Goal: Task Accomplishment & Management: Use online tool/utility

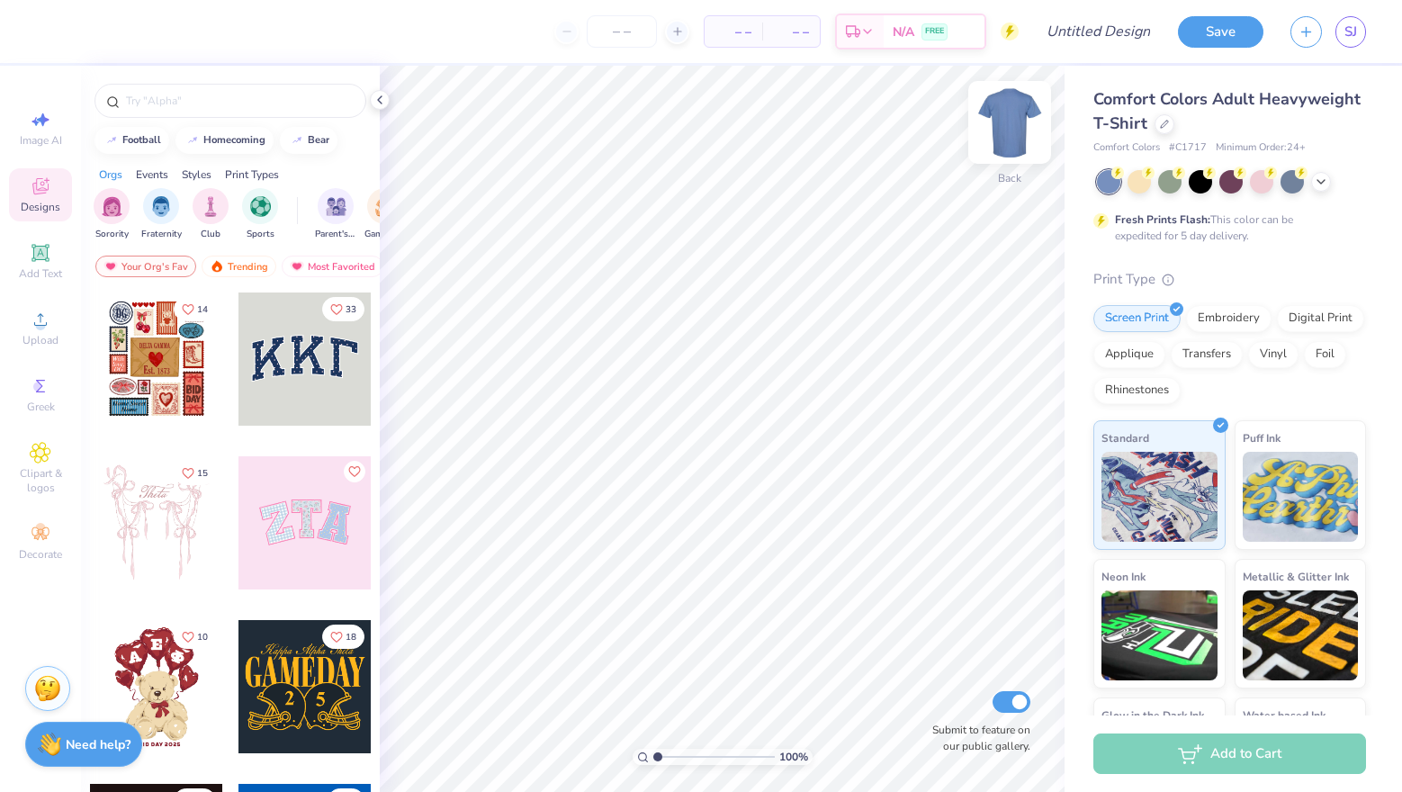
click at [1003, 103] on img at bounding box center [1010, 122] width 72 height 72
click at [39, 342] on span "Upload" at bounding box center [41, 340] width 36 height 14
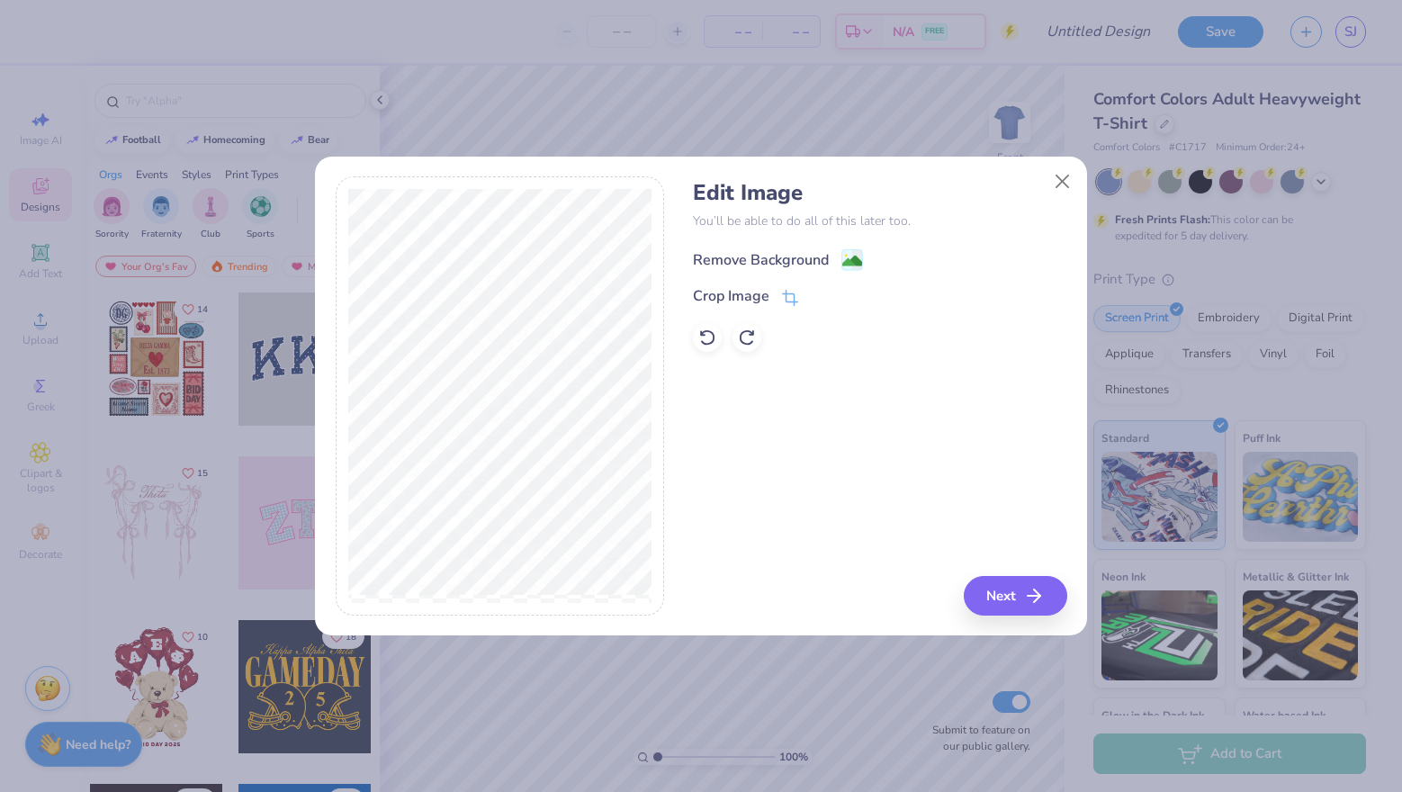
click at [860, 261] on image at bounding box center [852, 261] width 20 height 20
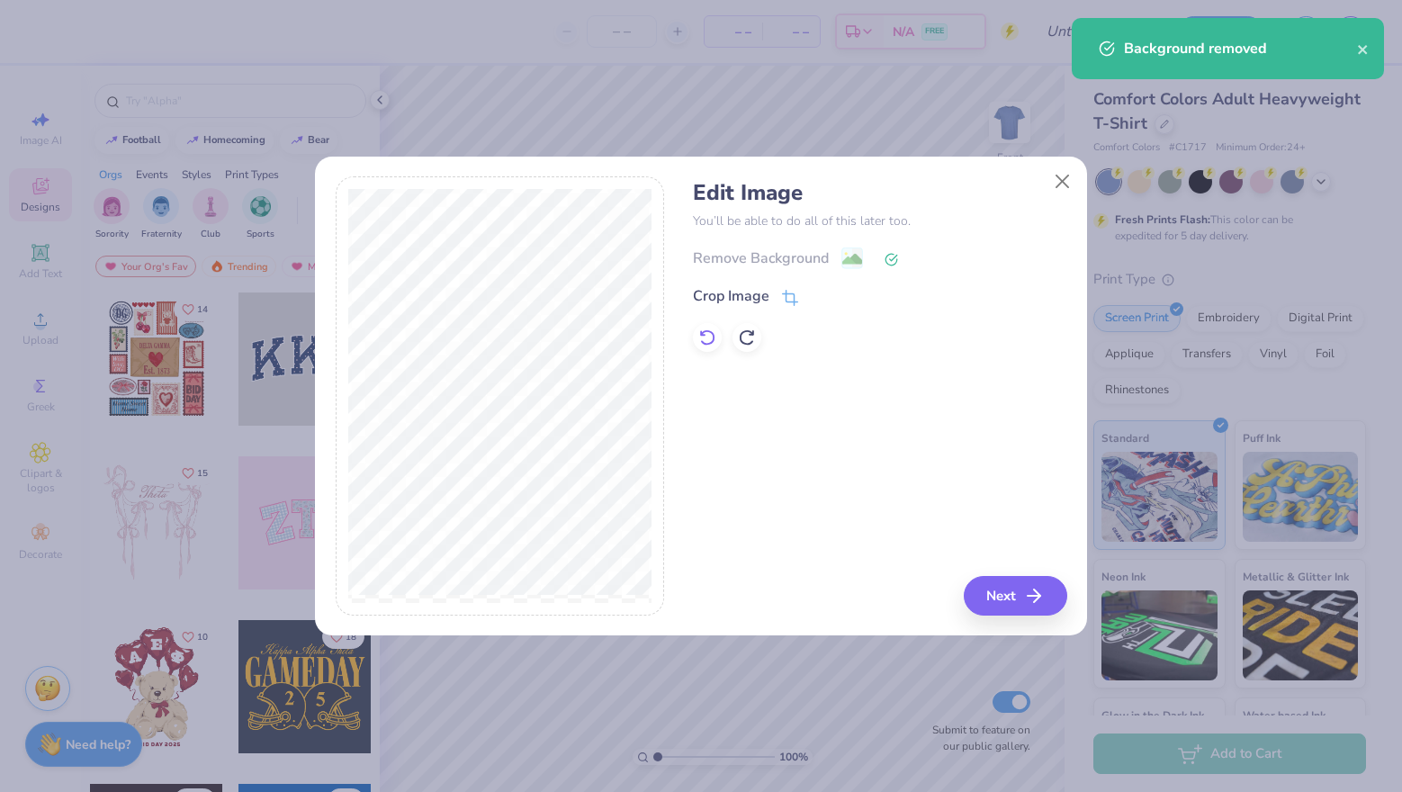
click at [707, 343] on icon at bounding box center [707, 338] width 15 height 16
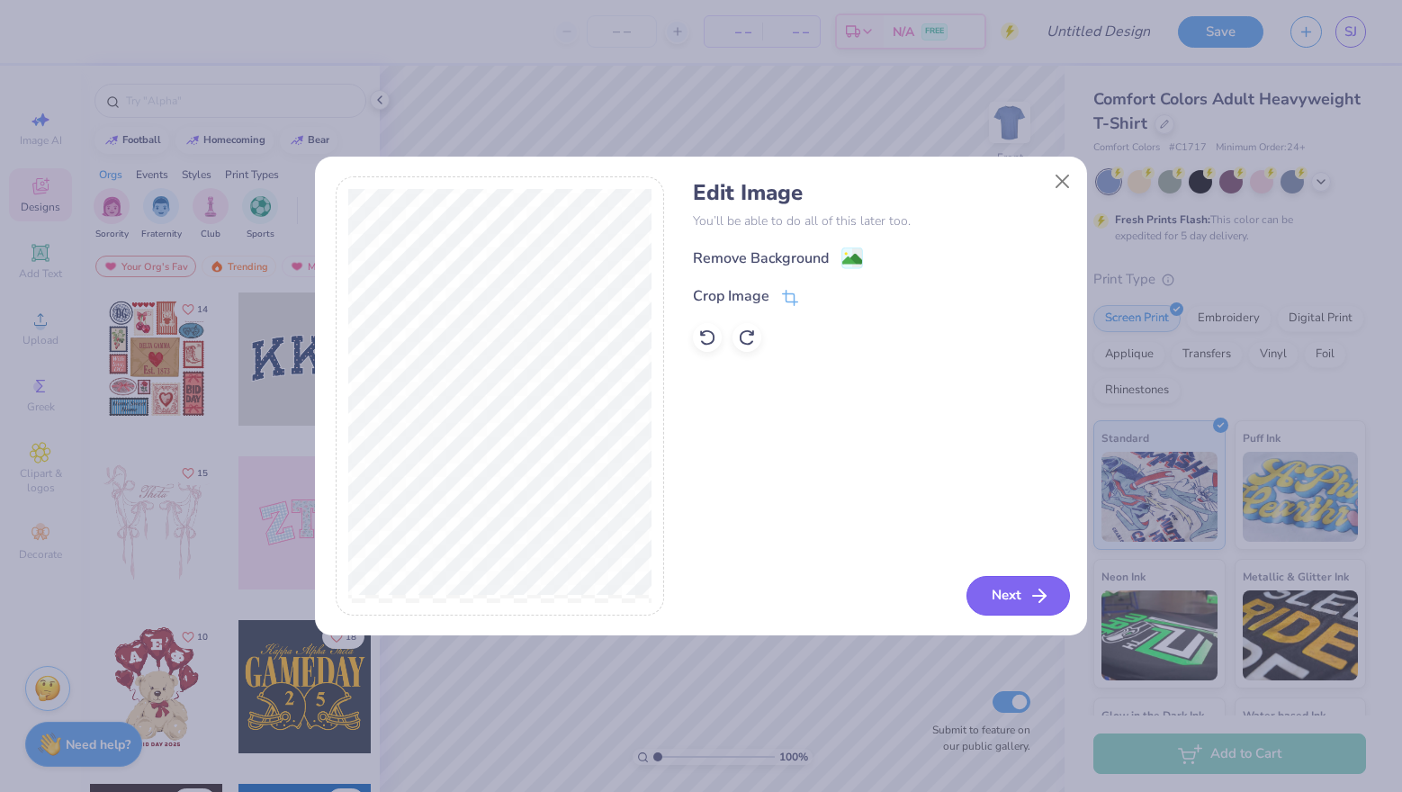
click at [1024, 604] on button "Next" at bounding box center [1019, 596] width 104 height 40
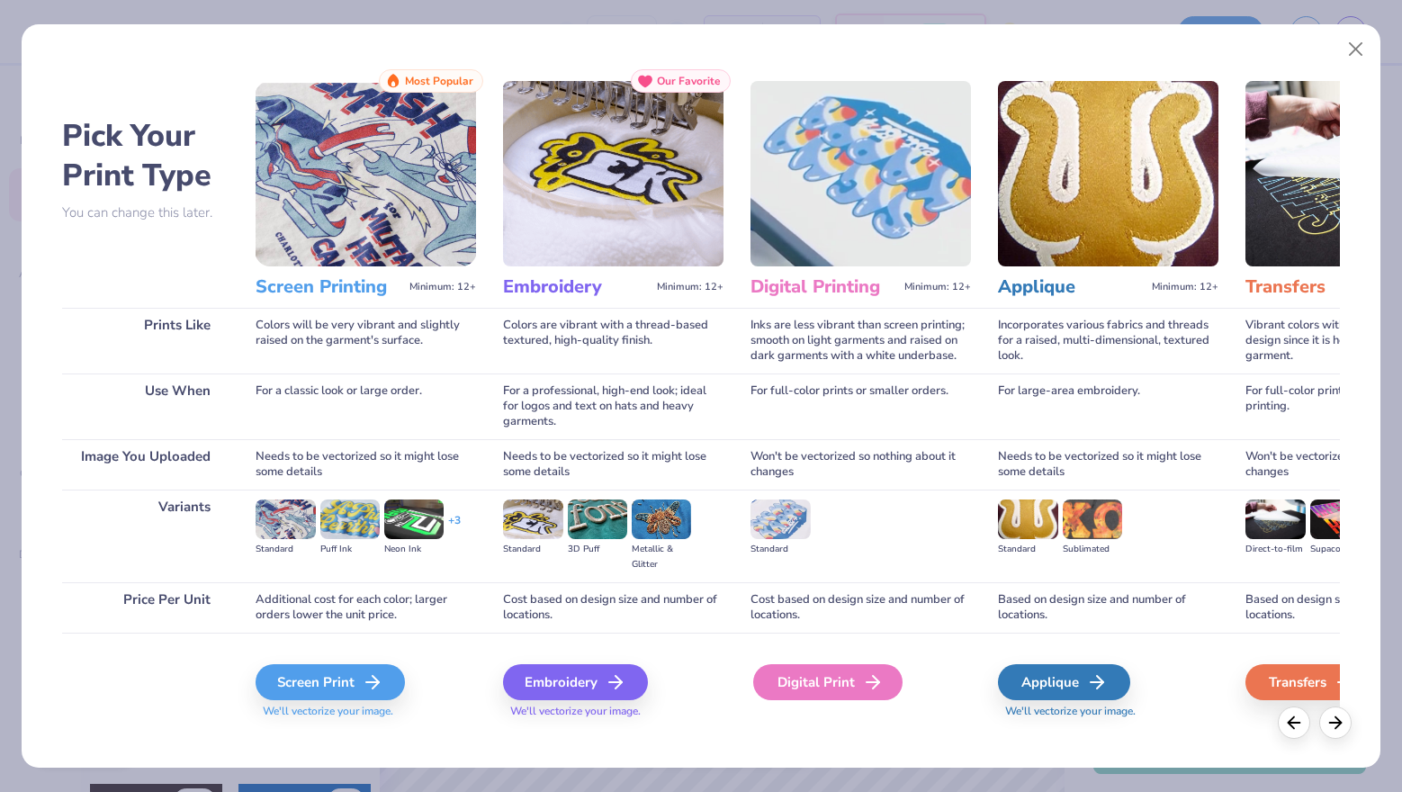
click at [869, 689] on icon at bounding box center [873, 682] width 22 height 22
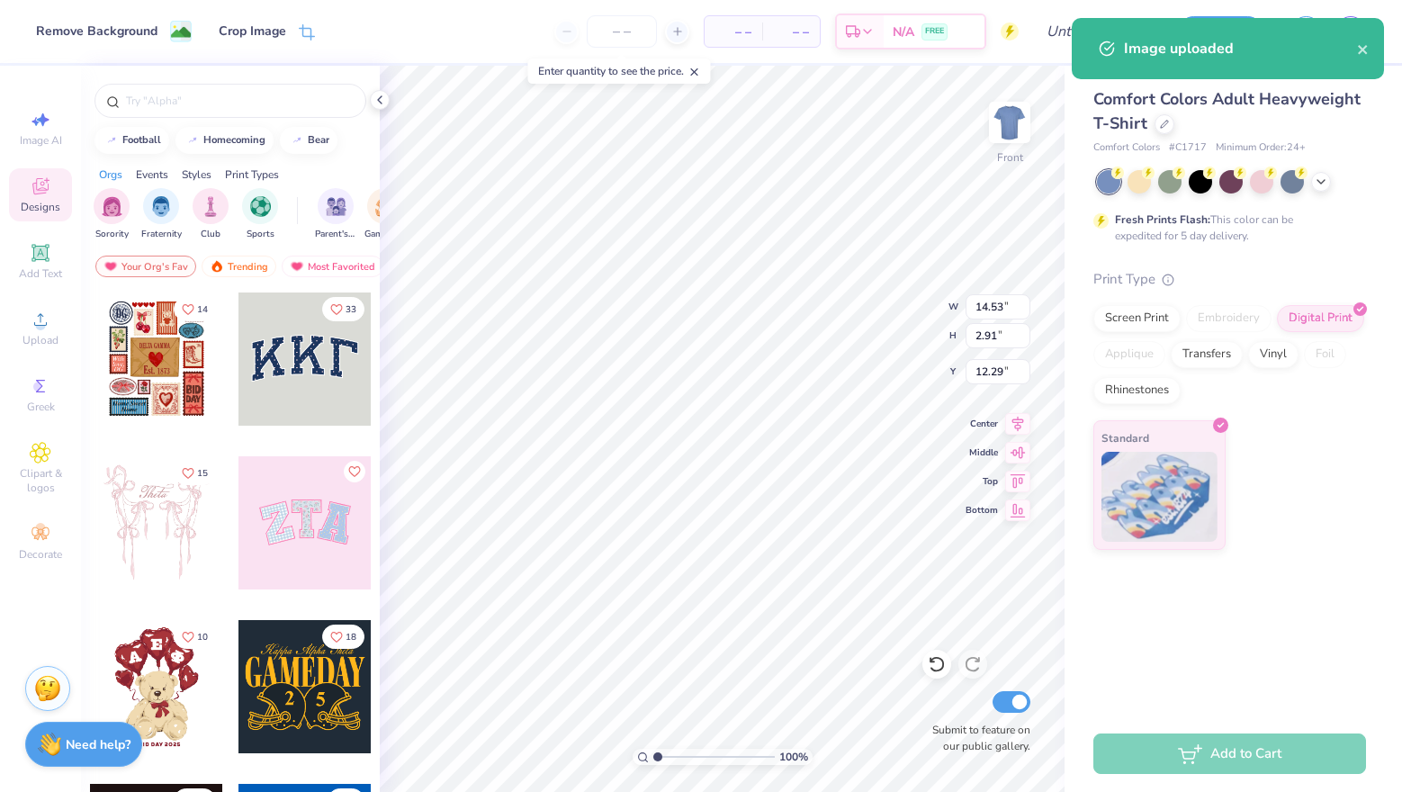
type input "9.83"
type input "1.97"
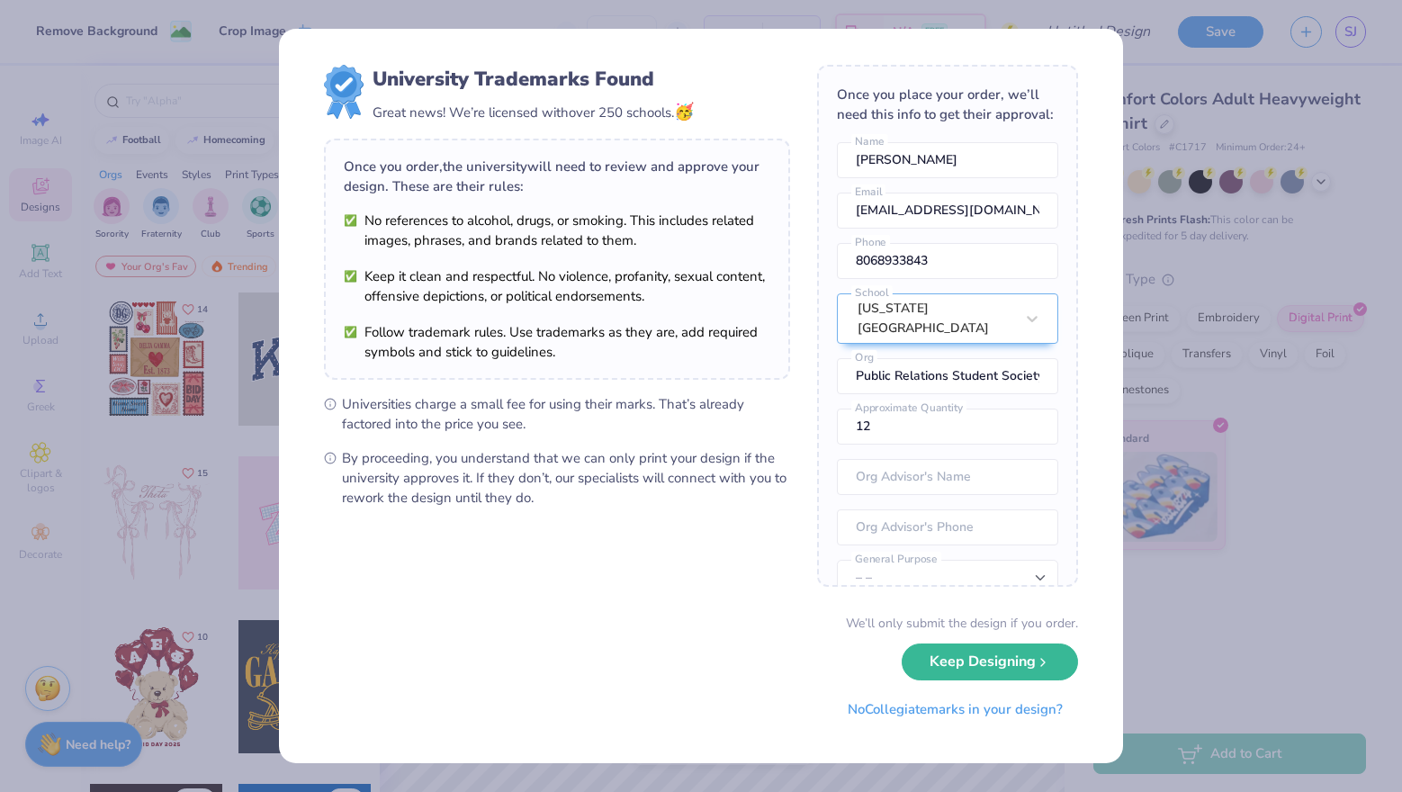
click at [708, 190] on body "Remove Background Crop Image – – Per Item – – Total Est. Delivery N/A FREE Desi…" at bounding box center [701, 396] width 1402 height 792
type input "3.00"
click at [982, 656] on button "Keep Designing" at bounding box center [990, 657] width 176 height 37
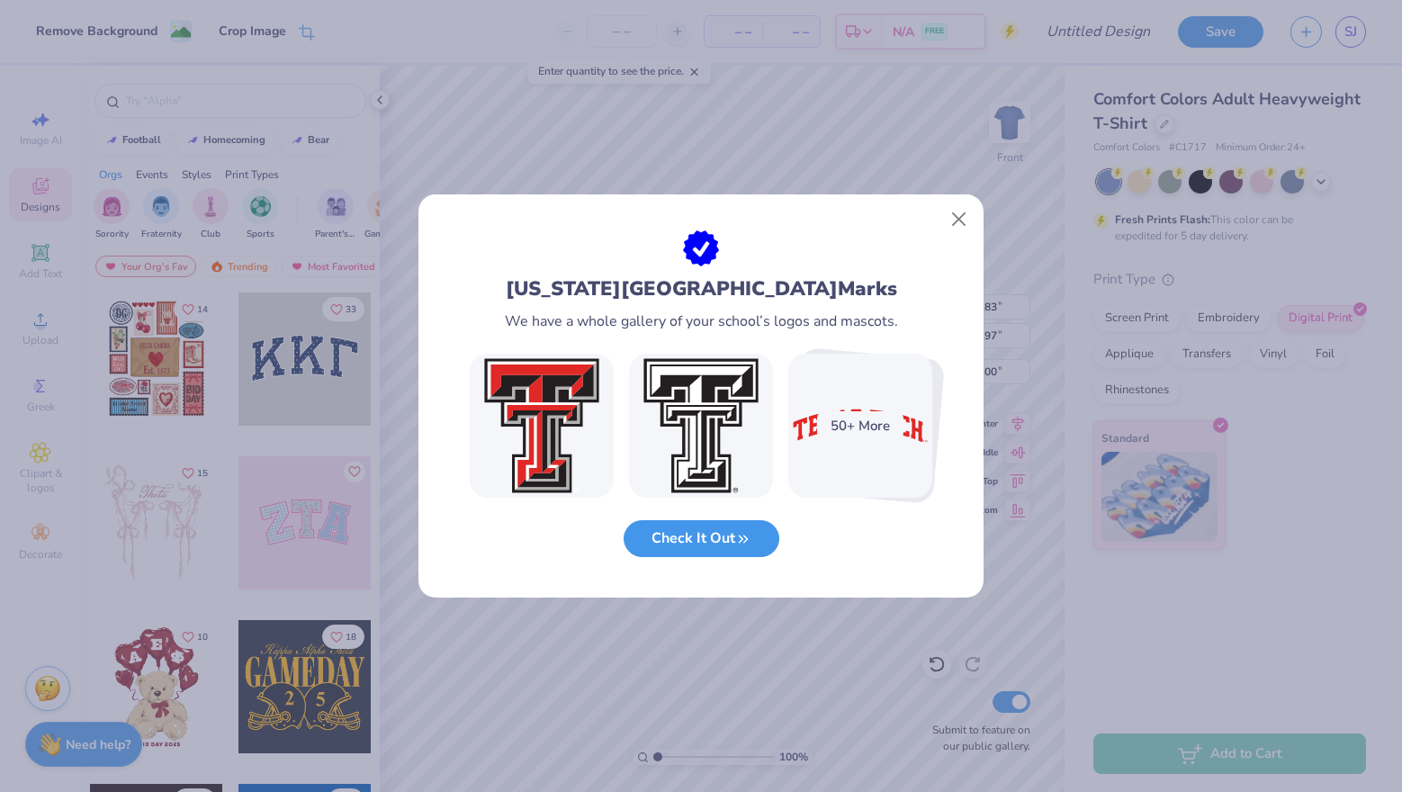
click at [738, 540] on icon "button" at bounding box center [743, 539] width 16 height 16
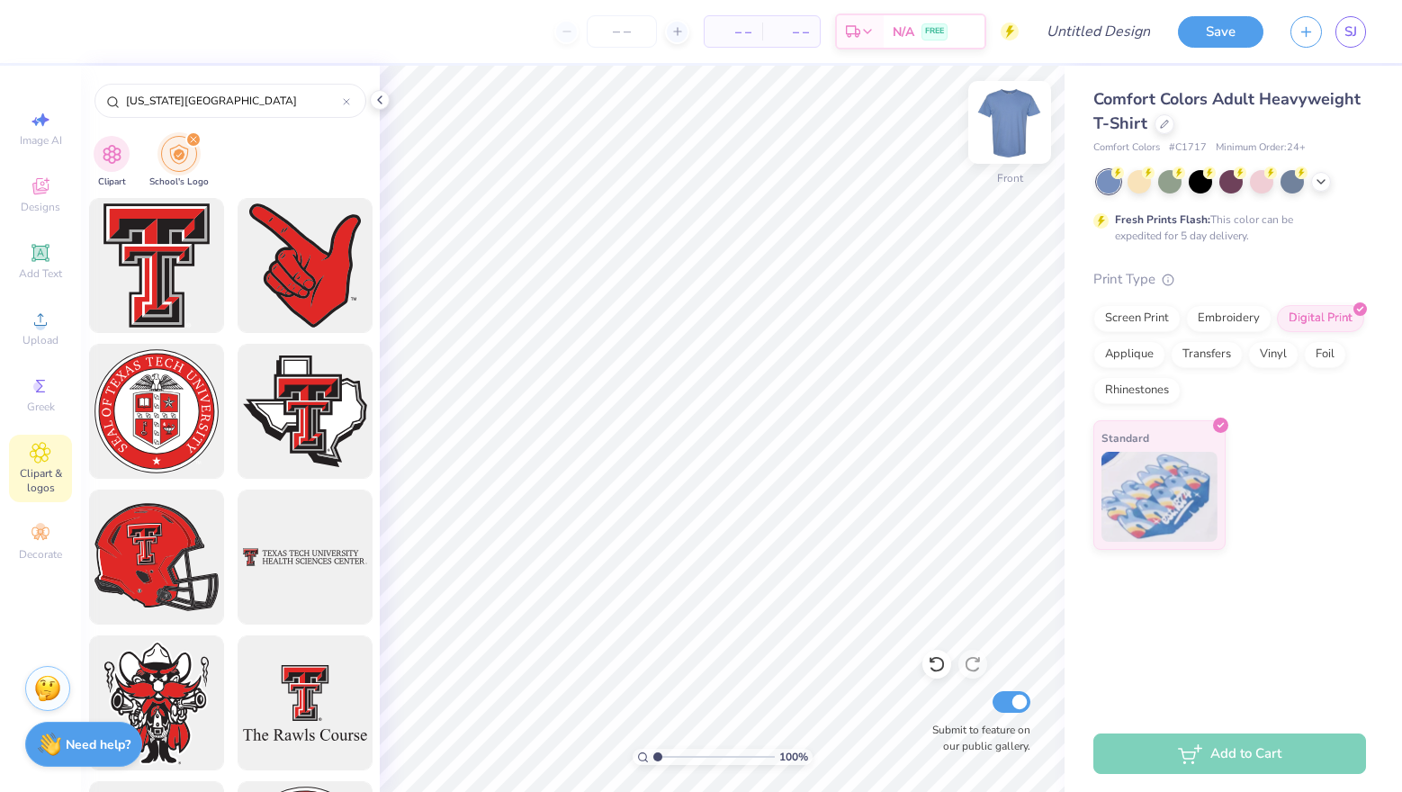
click at [1010, 123] on img at bounding box center [1010, 122] width 72 height 72
click at [303, 263] on div at bounding box center [304, 266] width 149 height 149
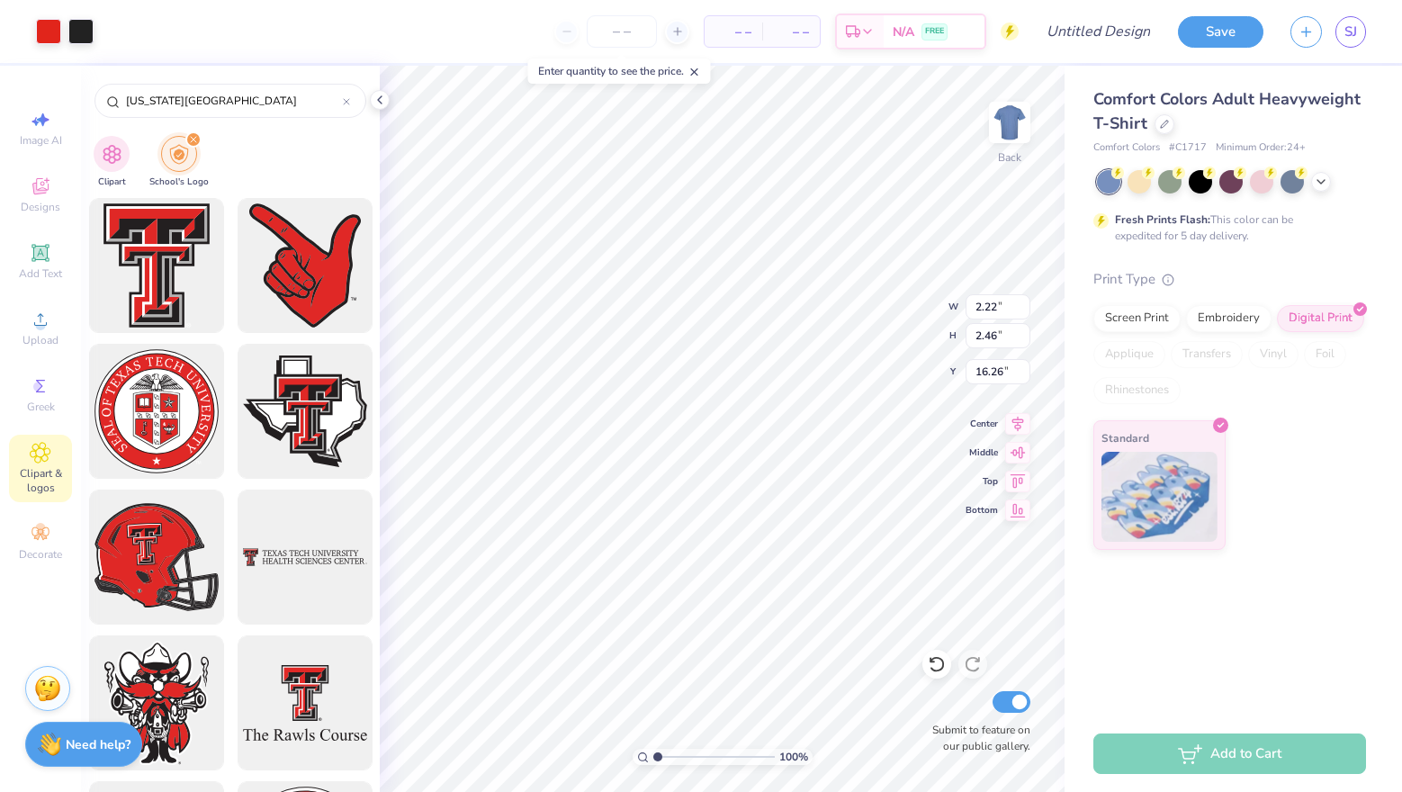
type input "2.22"
type input "2.46"
type input "4.81"
type input "1.26"
type input "1.40"
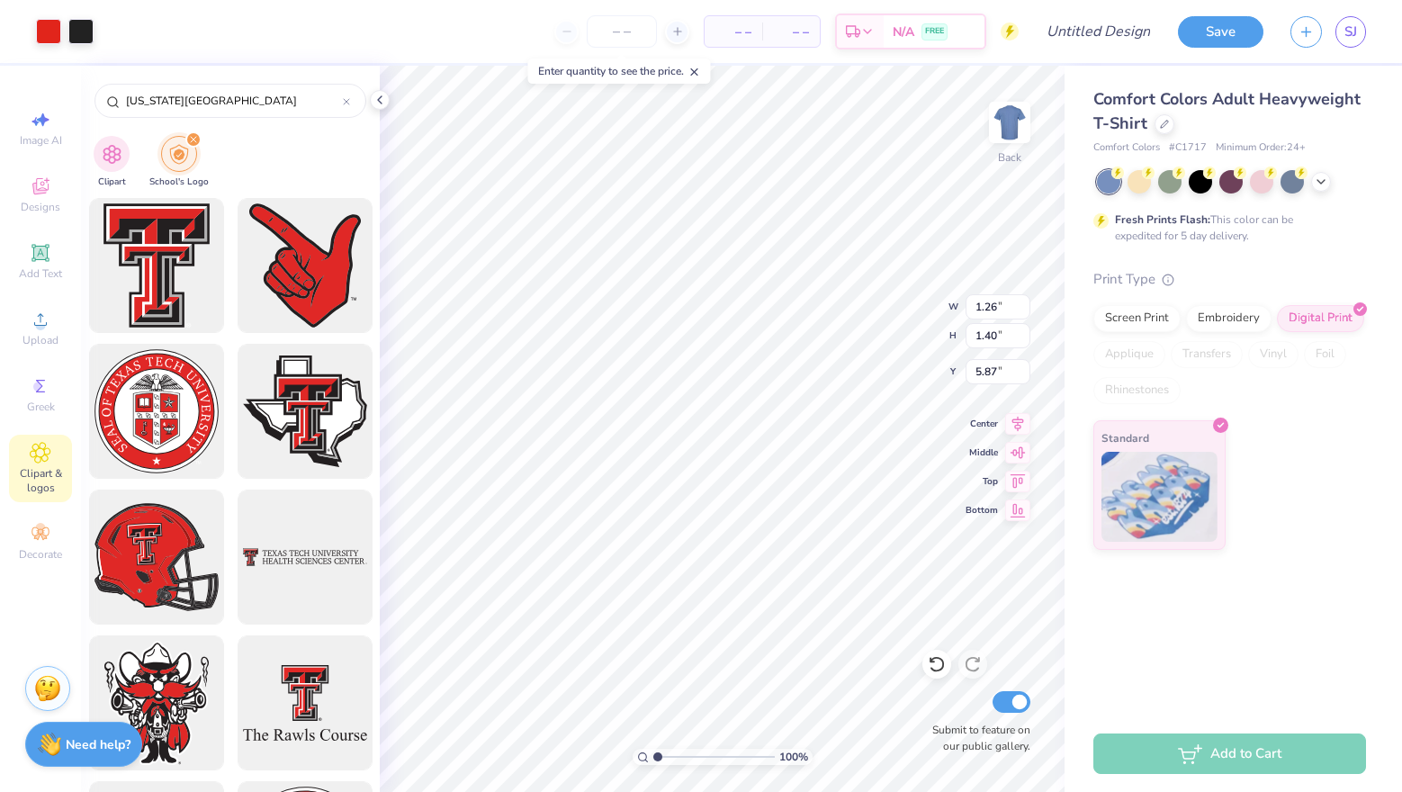
type input "5.30"
click at [39, 341] on span "Upload" at bounding box center [41, 340] width 36 height 14
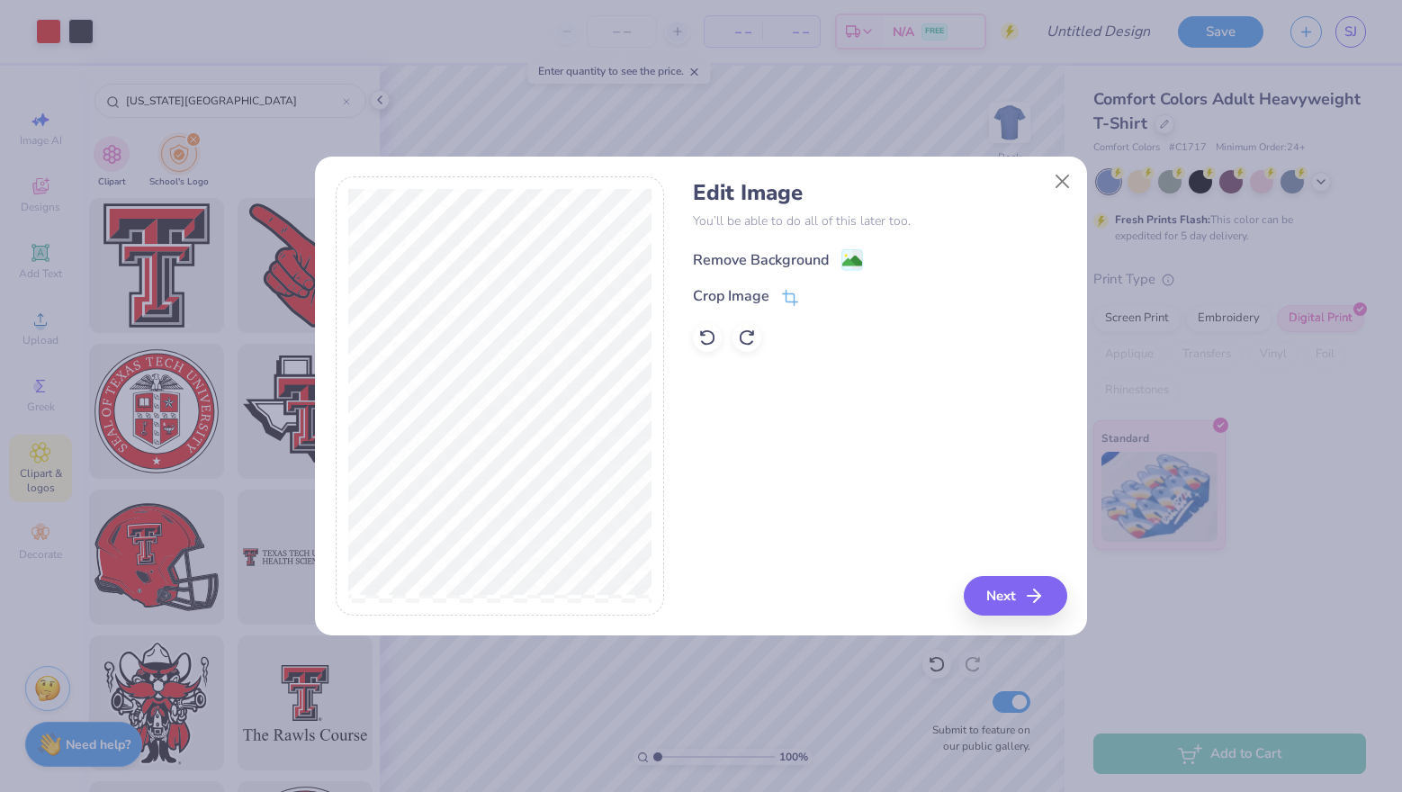
click at [763, 260] on div "Remove Background" at bounding box center [761, 260] width 136 height 22
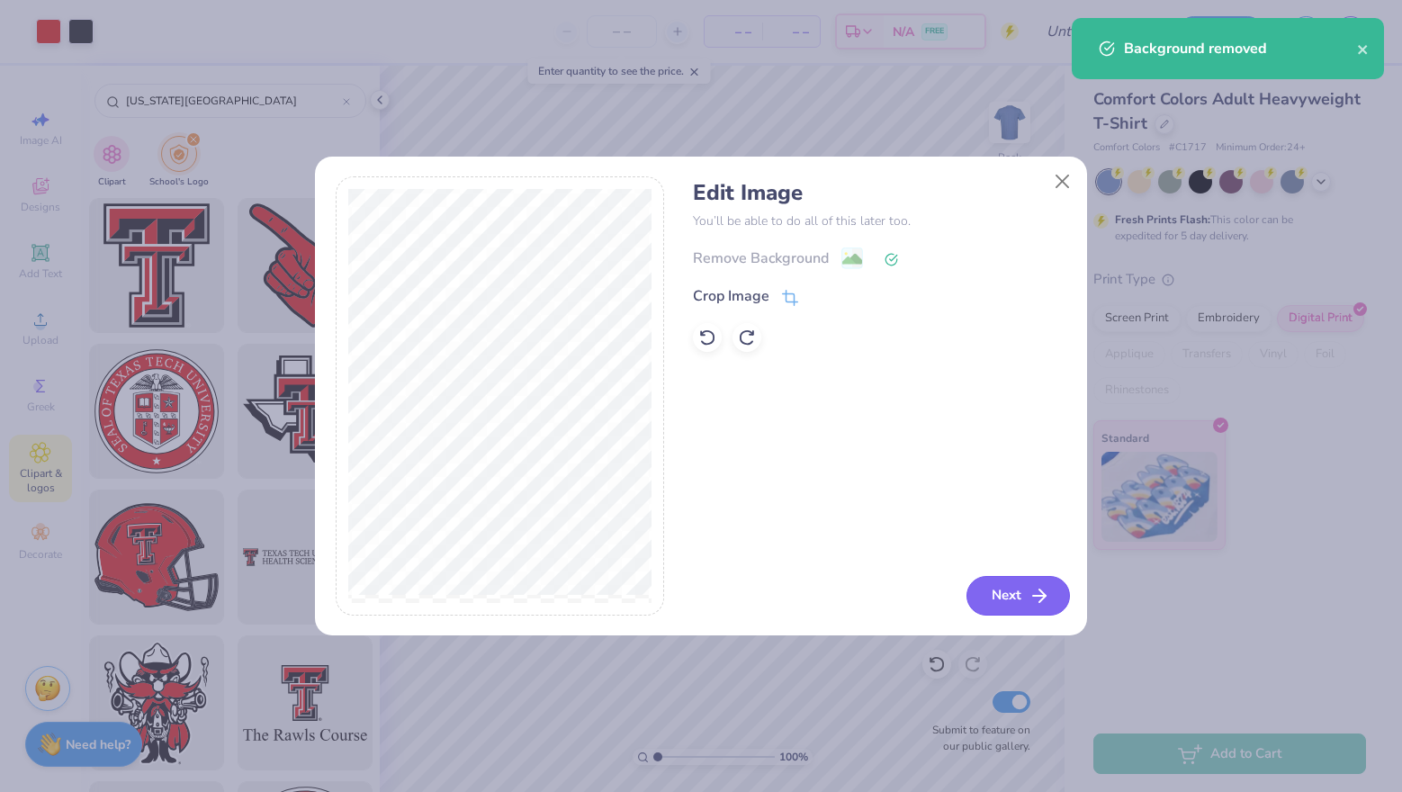
click at [1025, 596] on button "Next" at bounding box center [1019, 596] width 104 height 40
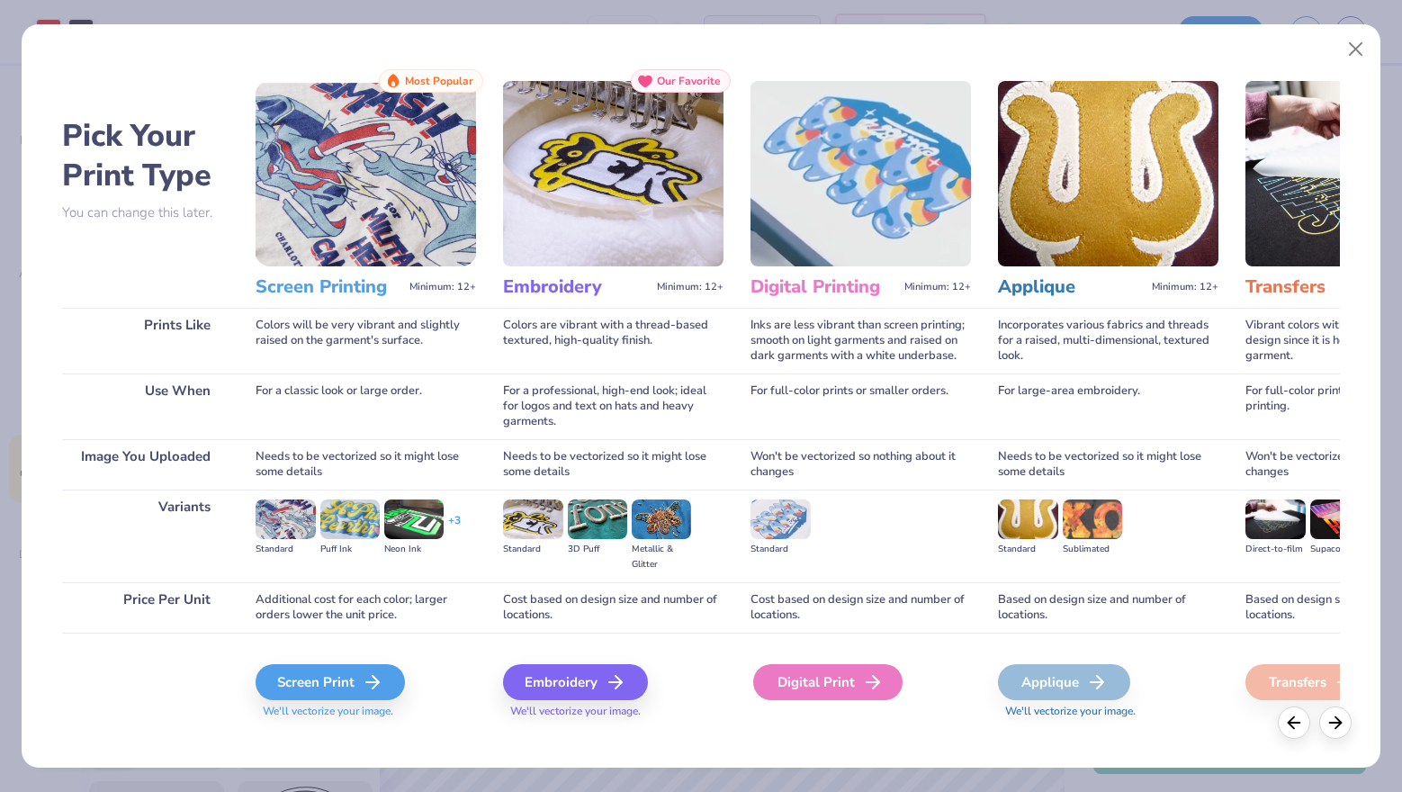
click at [843, 694] on div "Digital Print" at bounding box center [827, 682] width 149 height 36
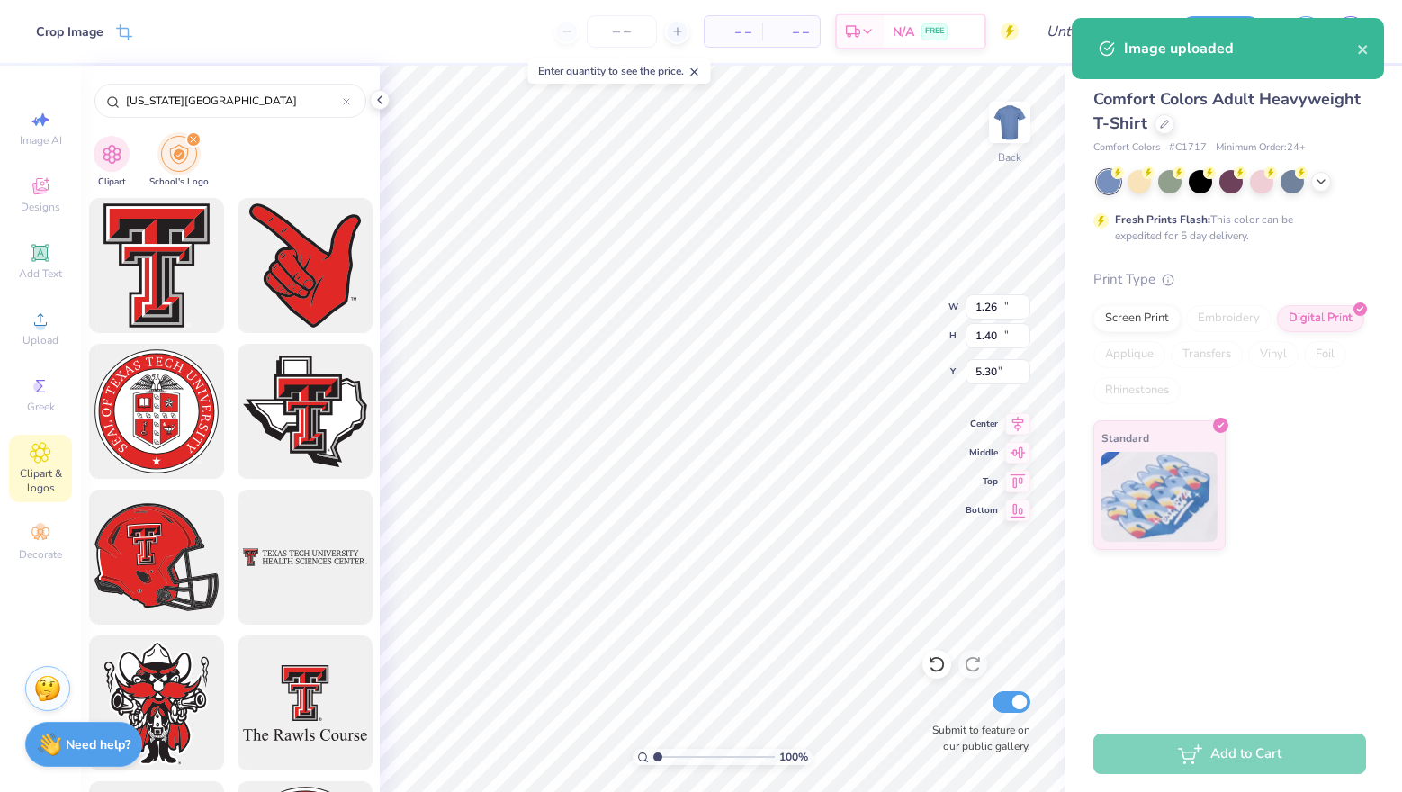
type input "14.17"
type input "5.41"
type input "3.99"
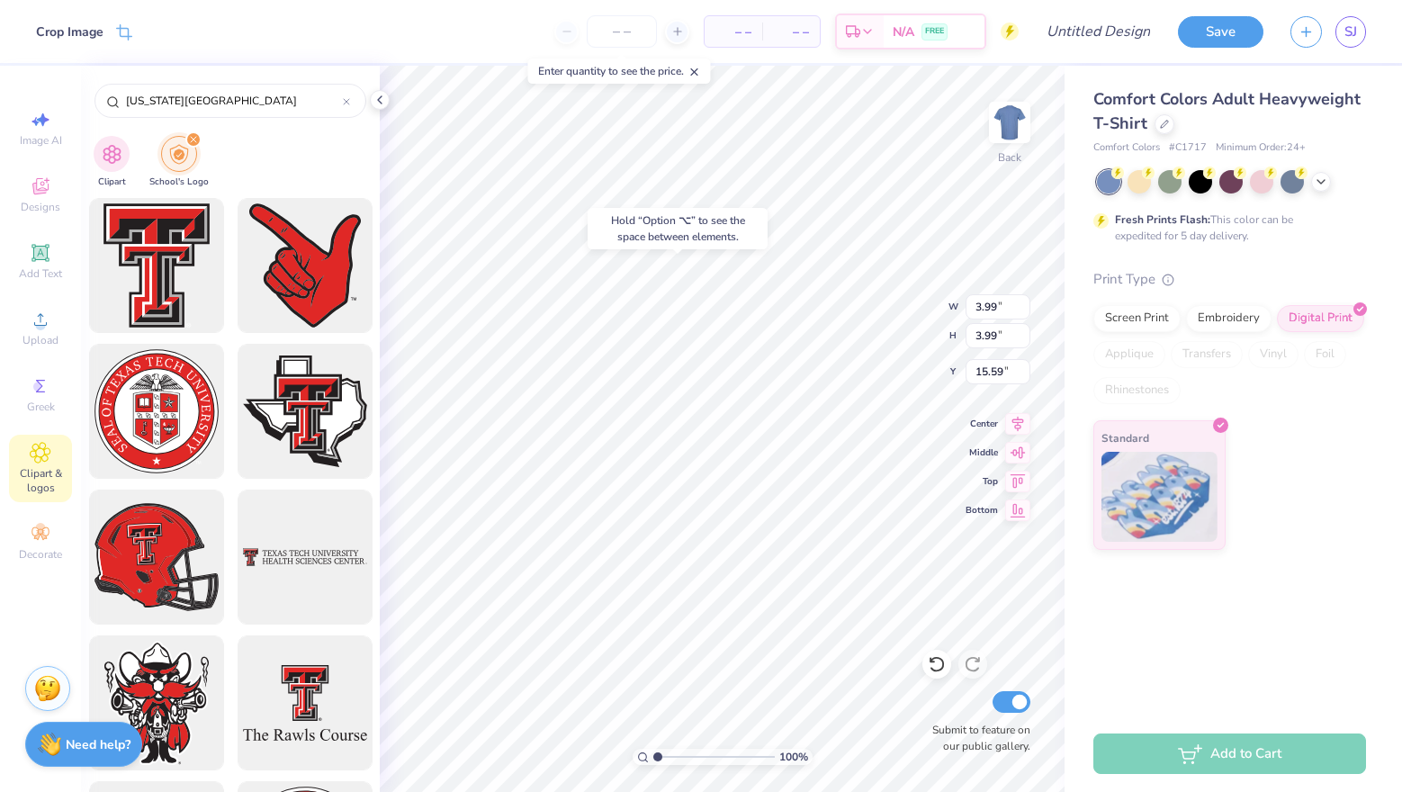
type input "4.70"
type input "1.26"
type input "1.40"
type input "5.30"
click at [603, 322] on li "Cut" at bounding box center [655, 329] width 141 height 36
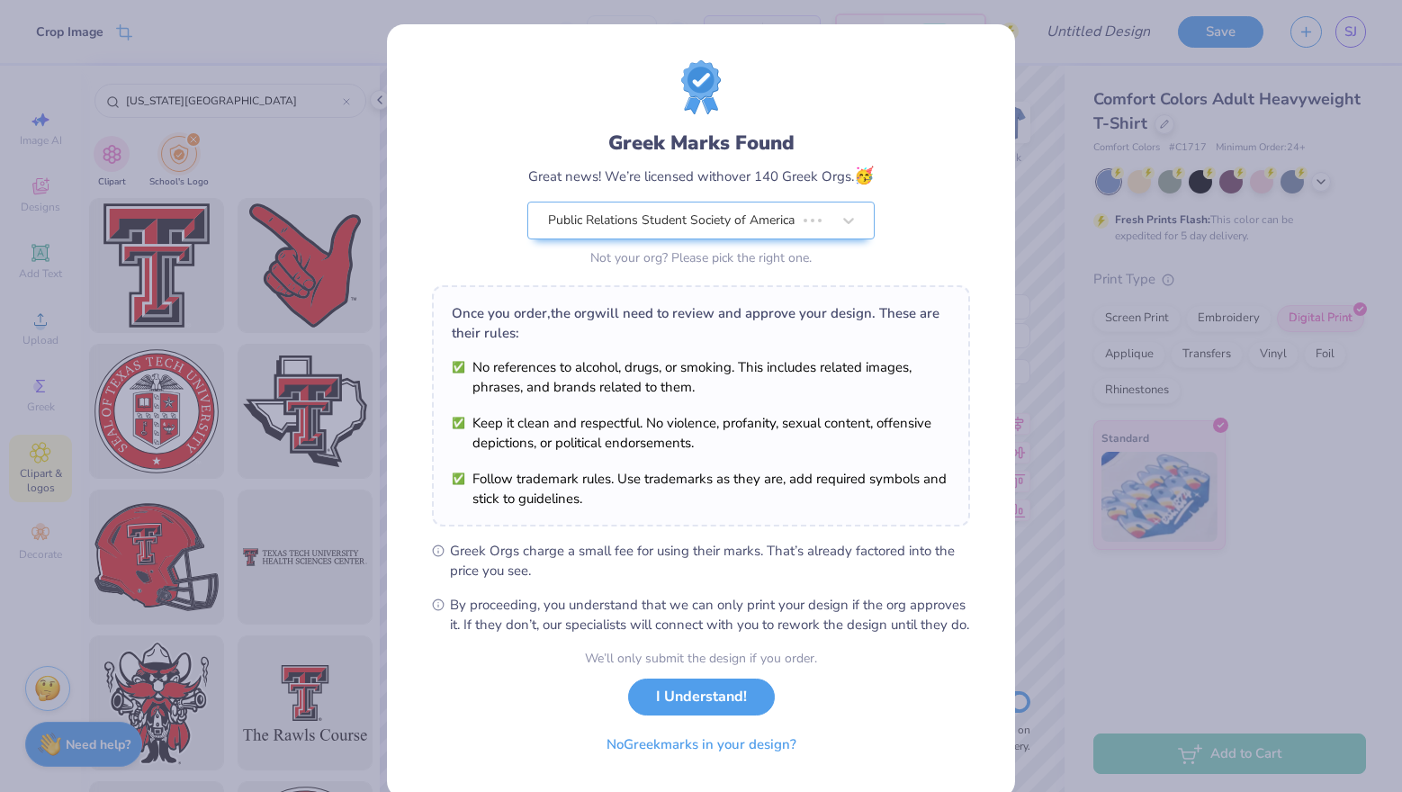
click at [631, 292] on body "Crop Image – – Per Item – – Total Est. Delivery N/A FREE Design Title Save SJ I…" at bounding box center [701, 396] width 1402 height 792
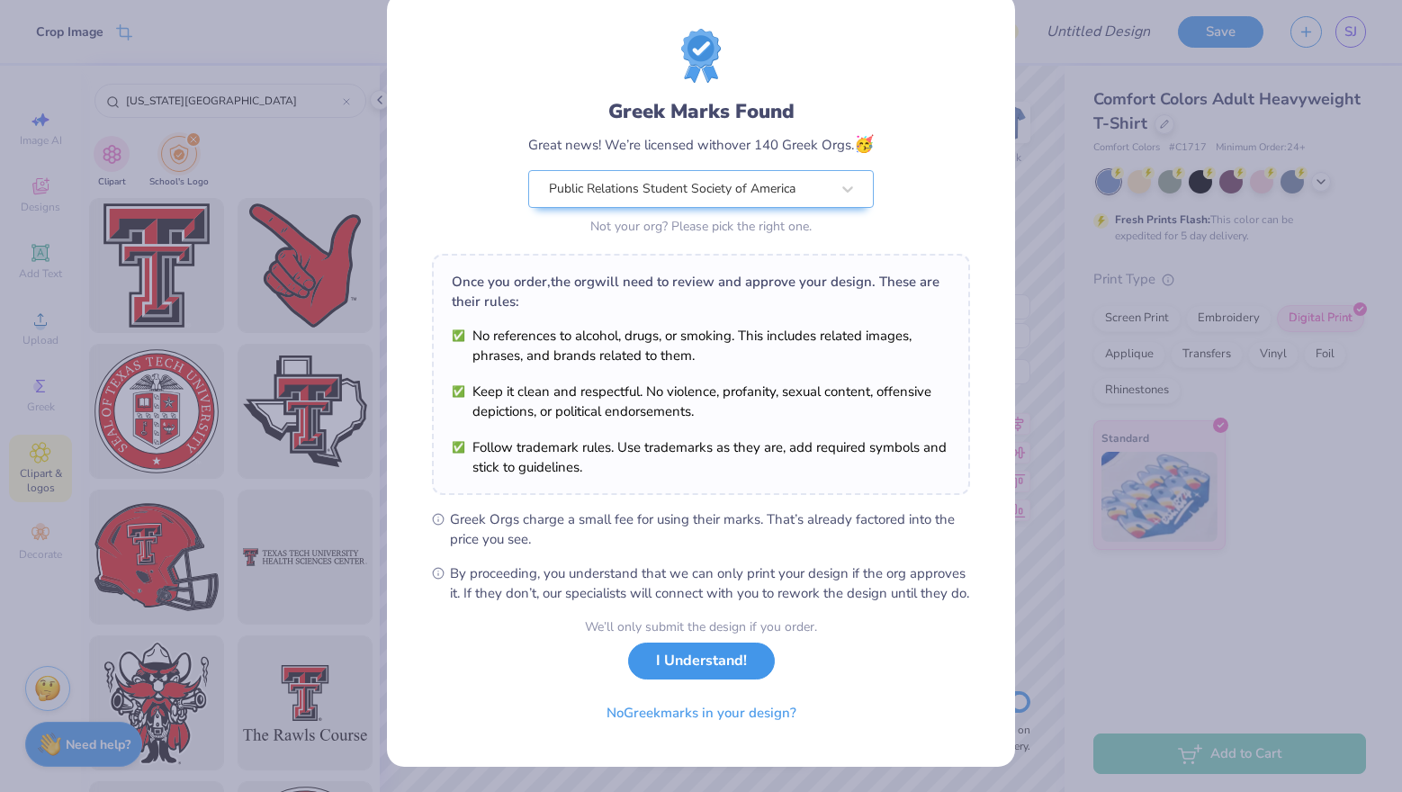
click at [732, 666] on button "I Understand!" at bounding box center [701, 661] width 147 height 37
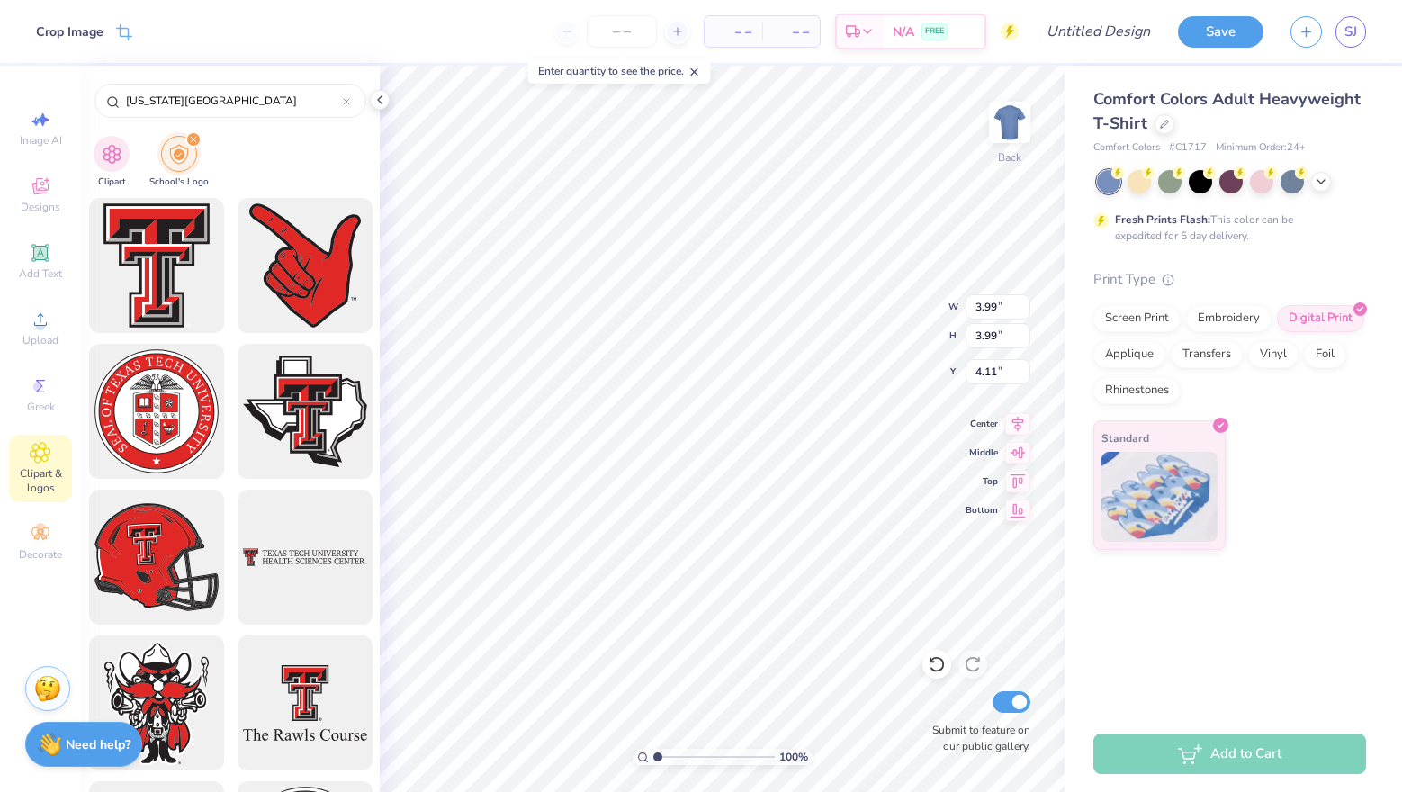
scroll to position [0, 0]
type input "4.75"
type input "3.05"
type input "5.52"
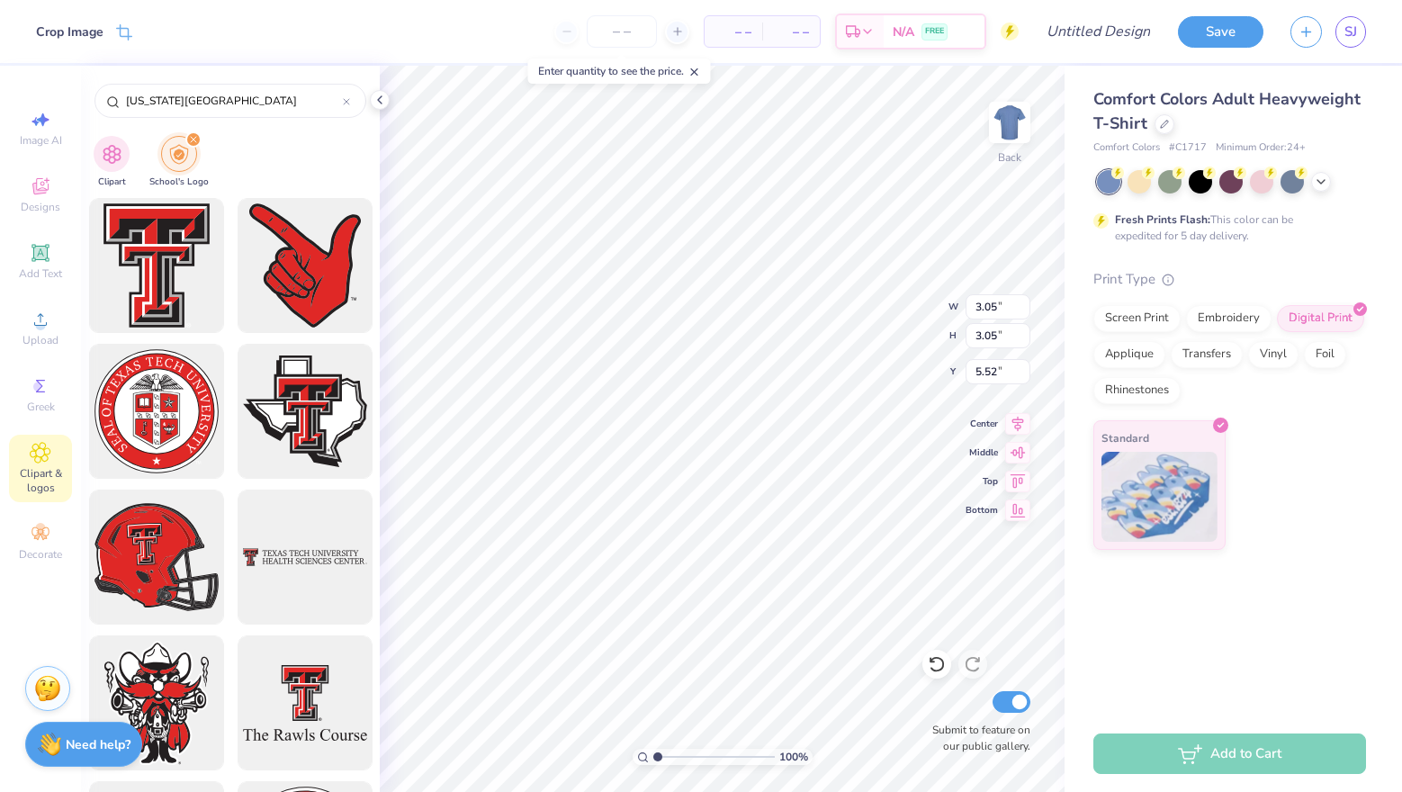
type input "4.56"
type input "4.49"
click at [1013, 125] on img at bounding box center [1010, 122] width 72 height 72
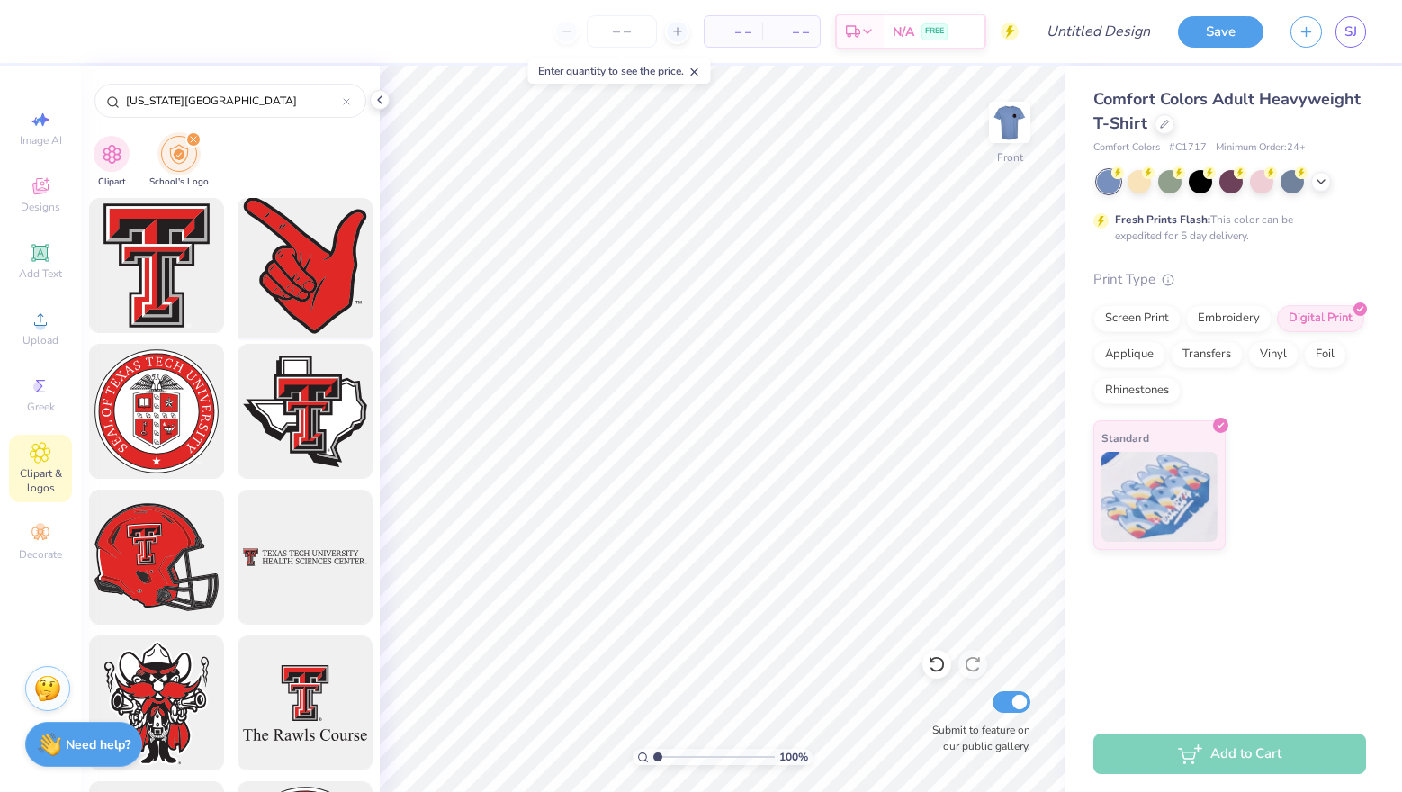
click at [352, 234] on div at bounding box center [304, 266] width 149 height 149
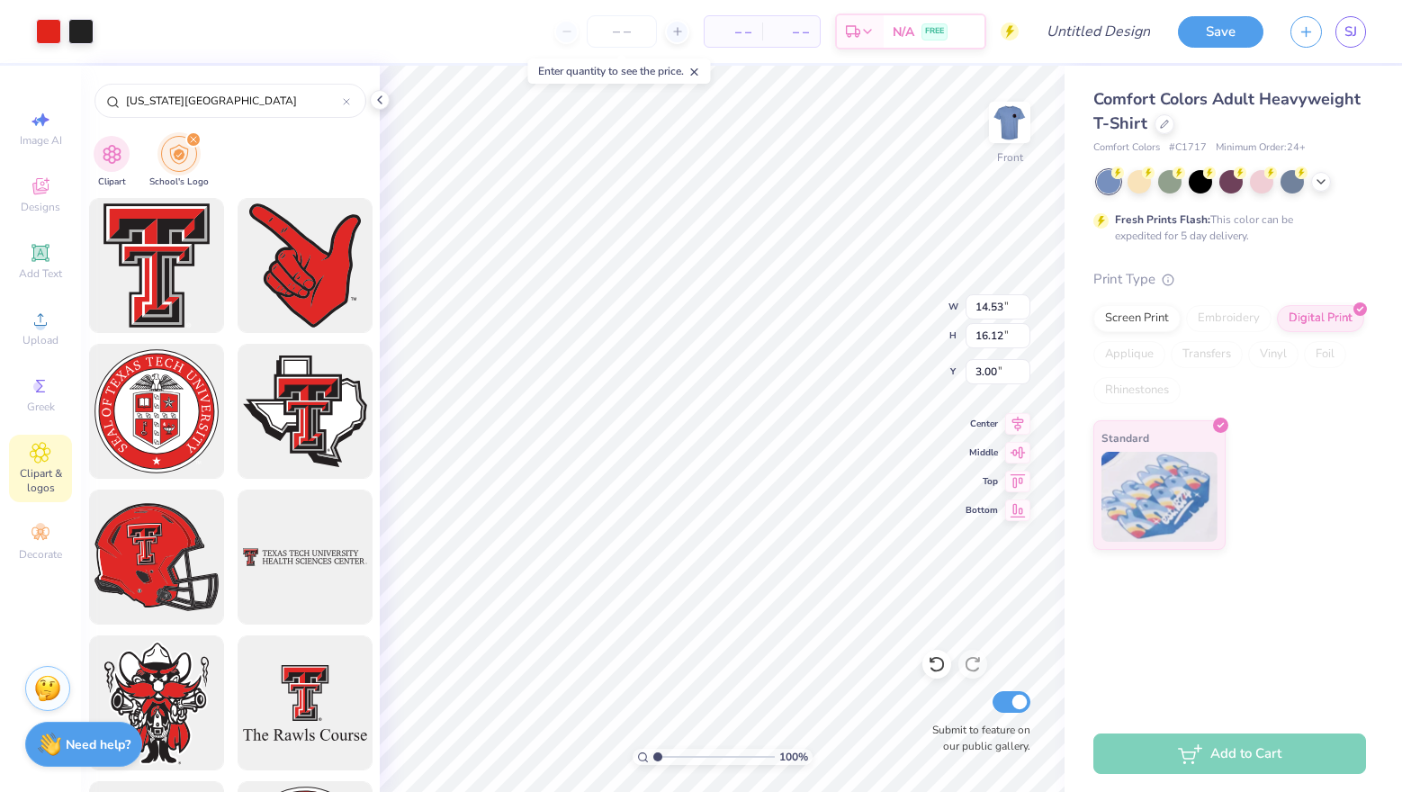
type input "3.73"
type input "4.14"
type input "2.10"
type input "3.18"
type input "3.53"
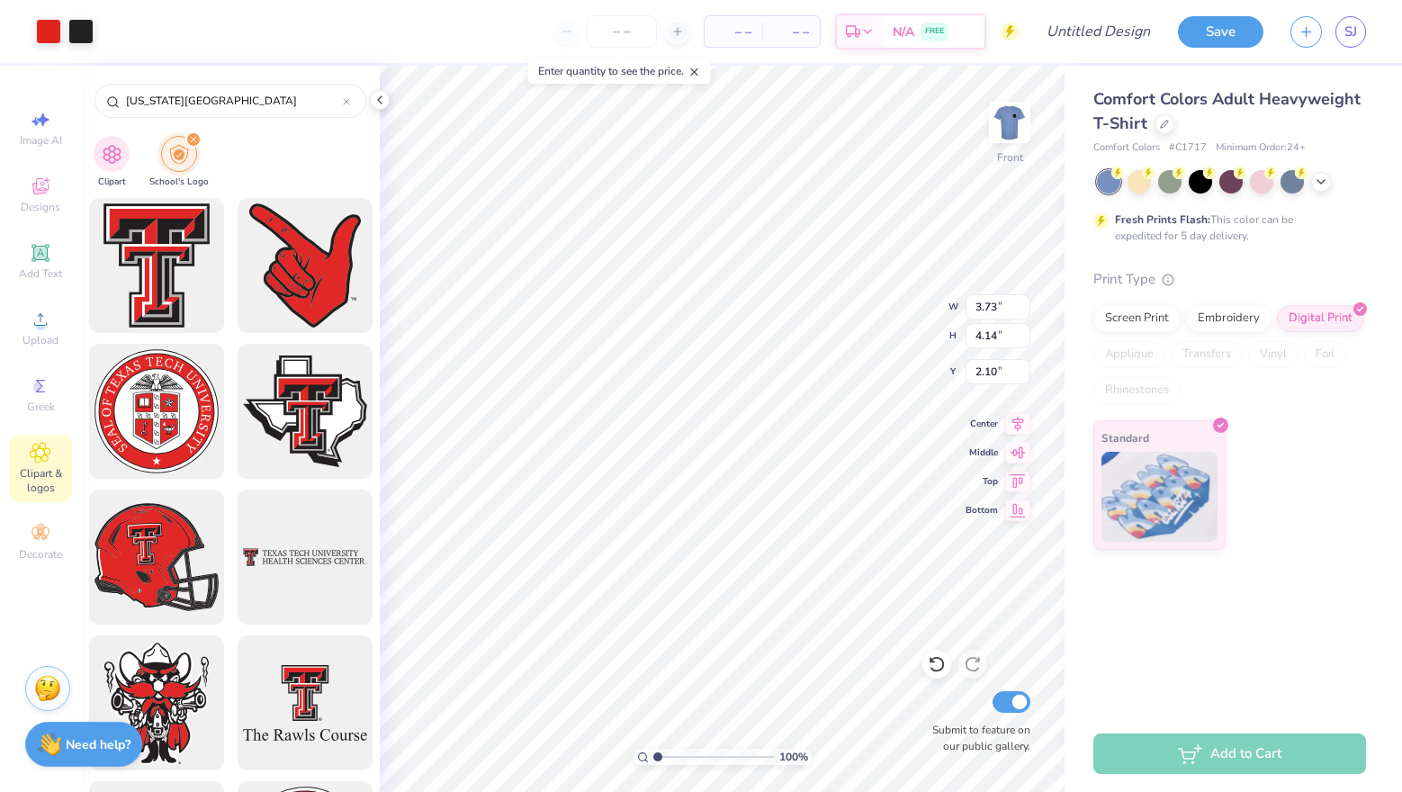
type input "2.71"
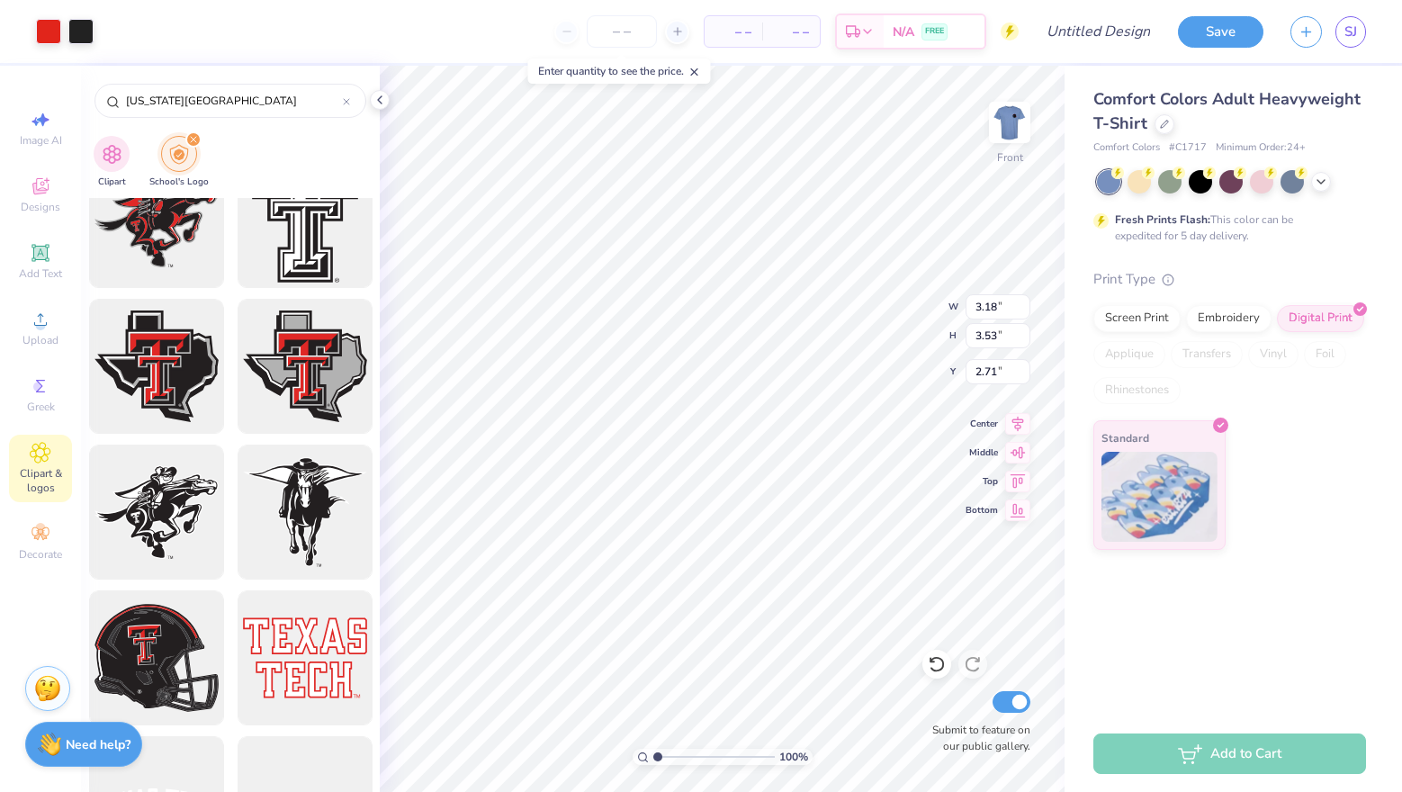
scroll to position [2188, 0]
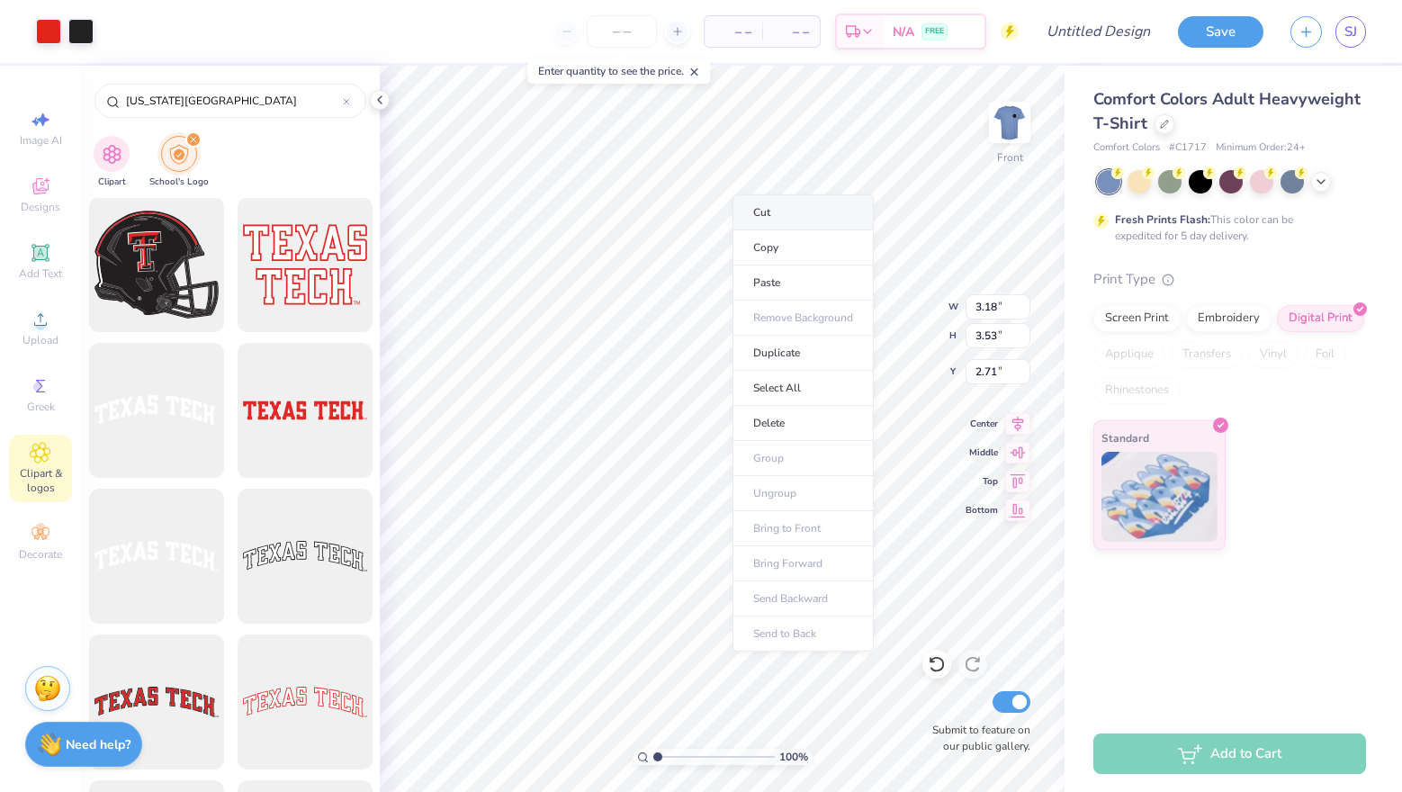
click at [770, 213] on li "Cut" at bounding box center [803, 212] width 141 height 36
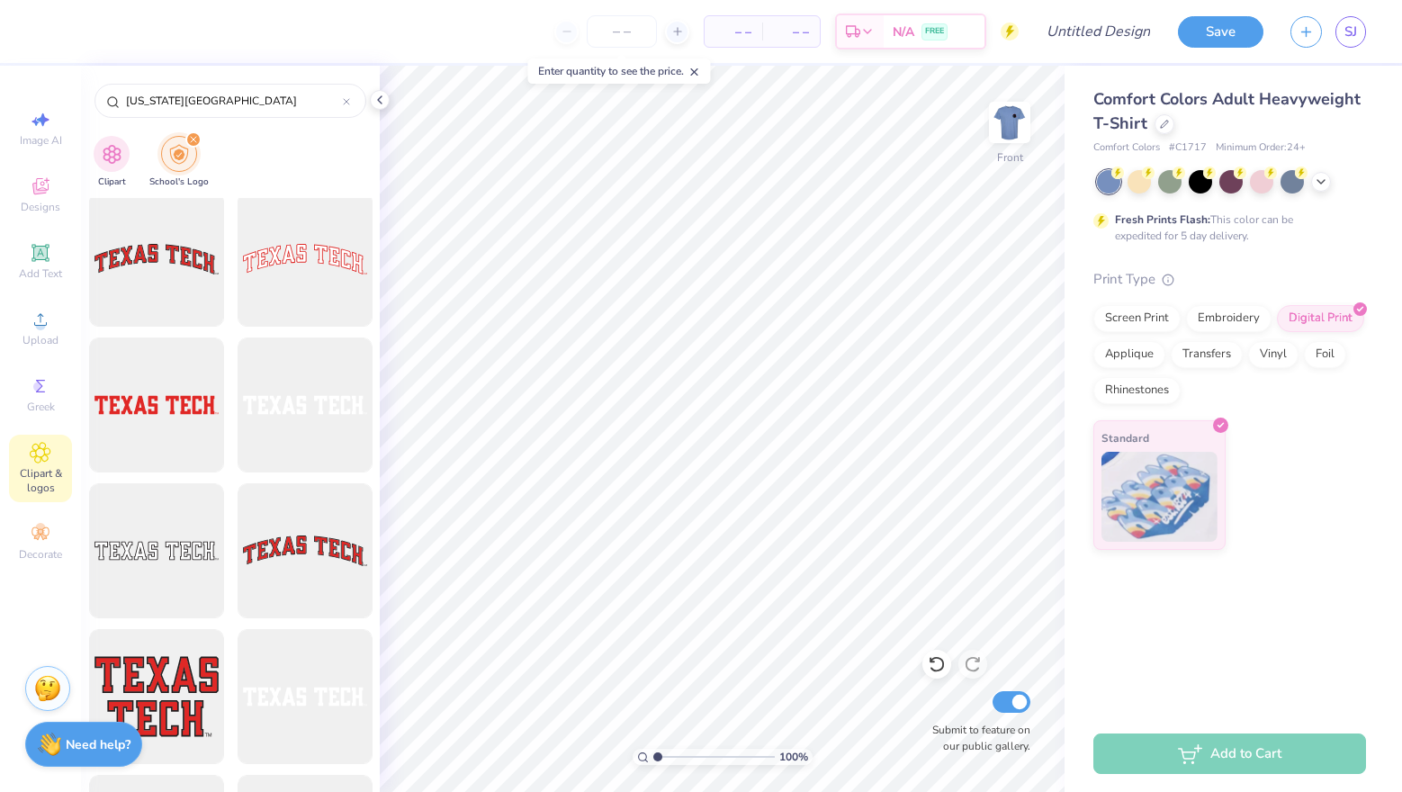
scroll to position [2632, 0]
click at [184, 283] on div at bounding box center [156, 259] width 149 height 149
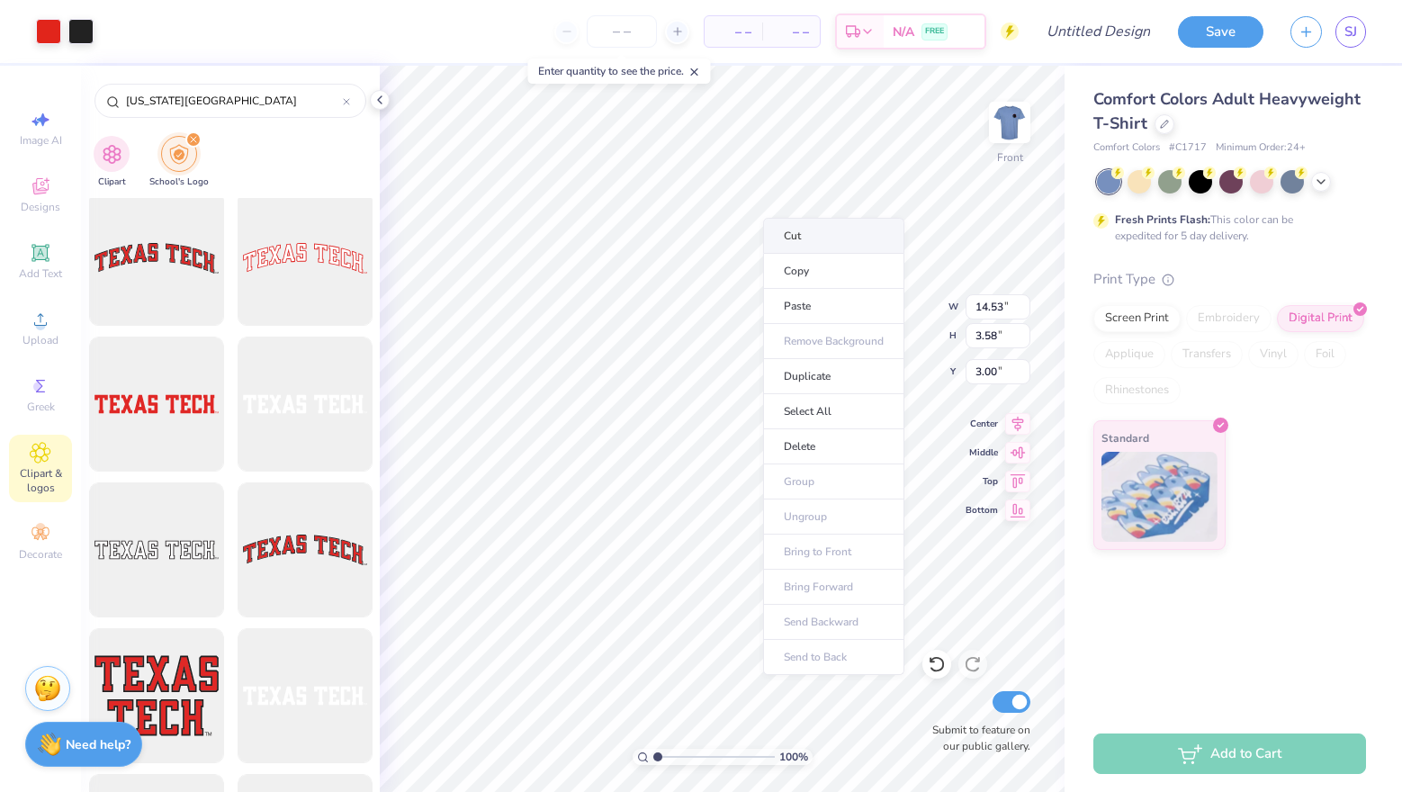
click at [797, 235] on li "Cut" at bounding box center [833, 236] width 141 height 36
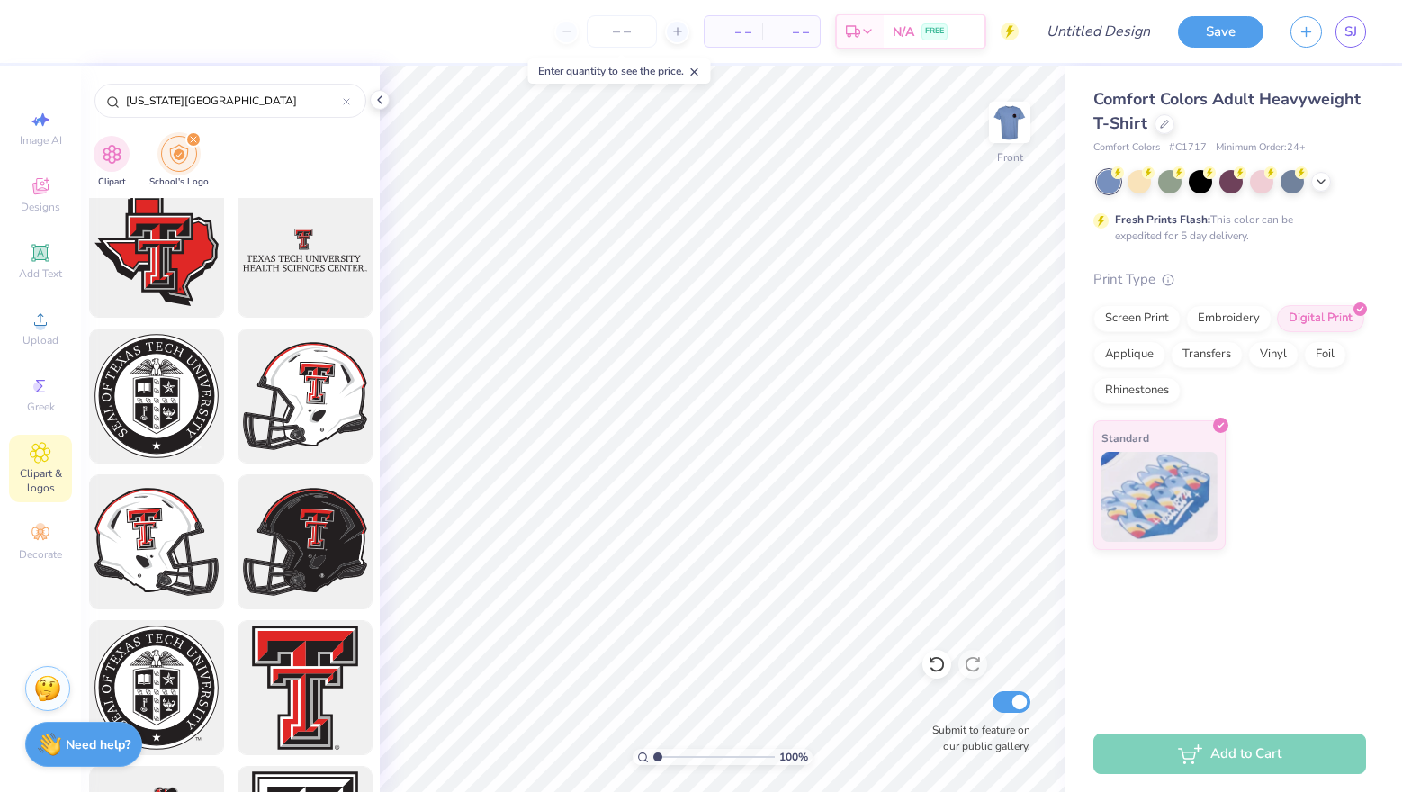
scroll to position [0, 0]
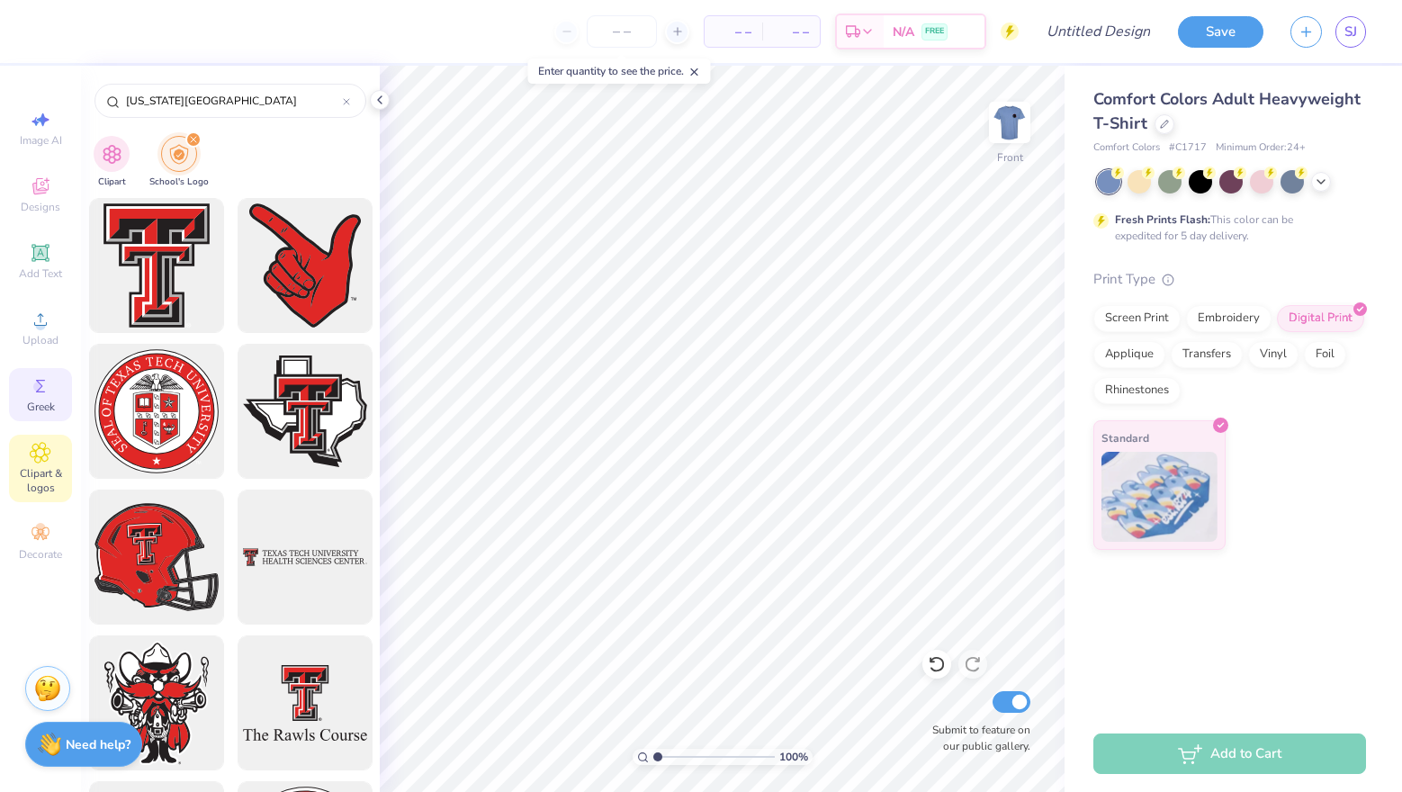
click at [37, 388] on circle at bounding box center [38, 387] width 10 height 10
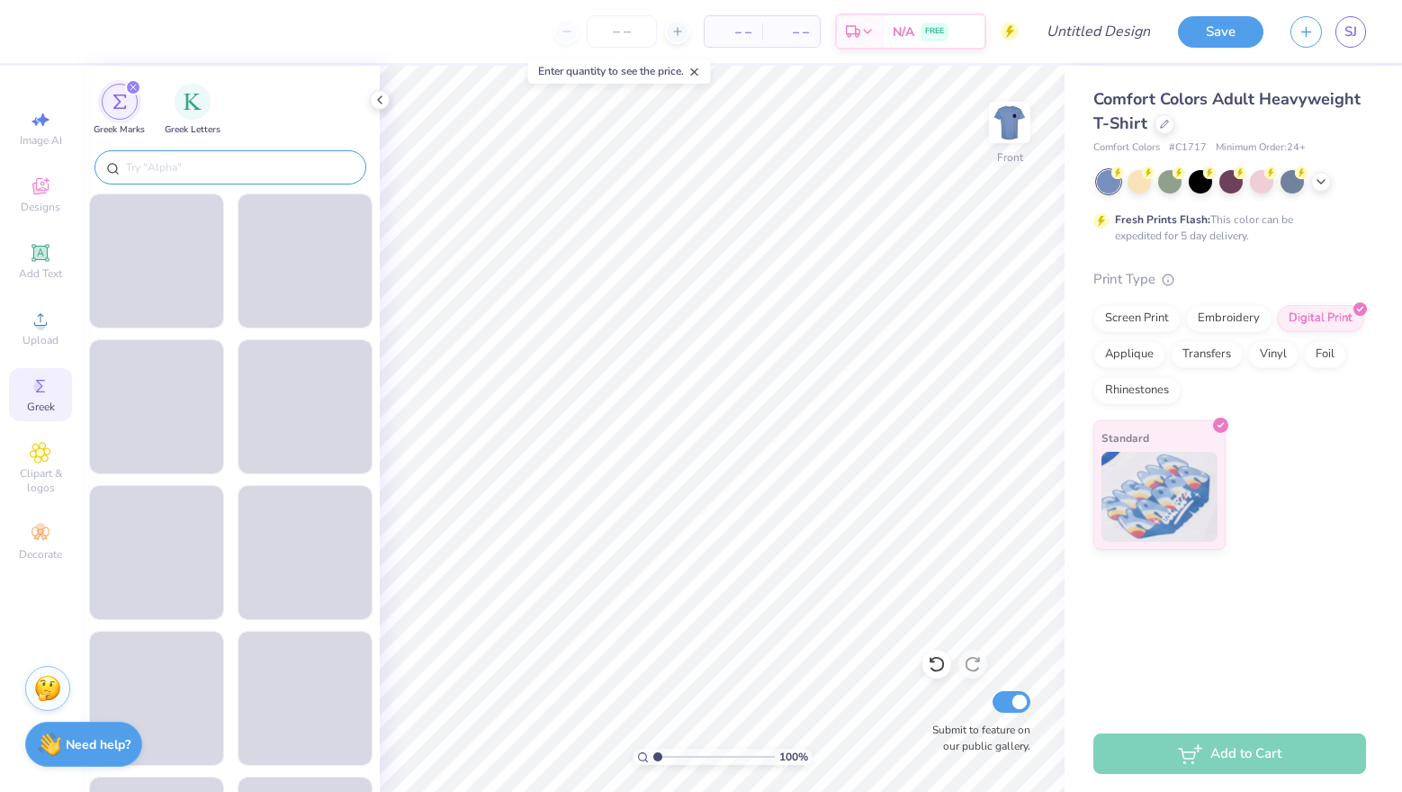
click at [171, 156] on div at bounding box center [231, 167] width 272 height 34
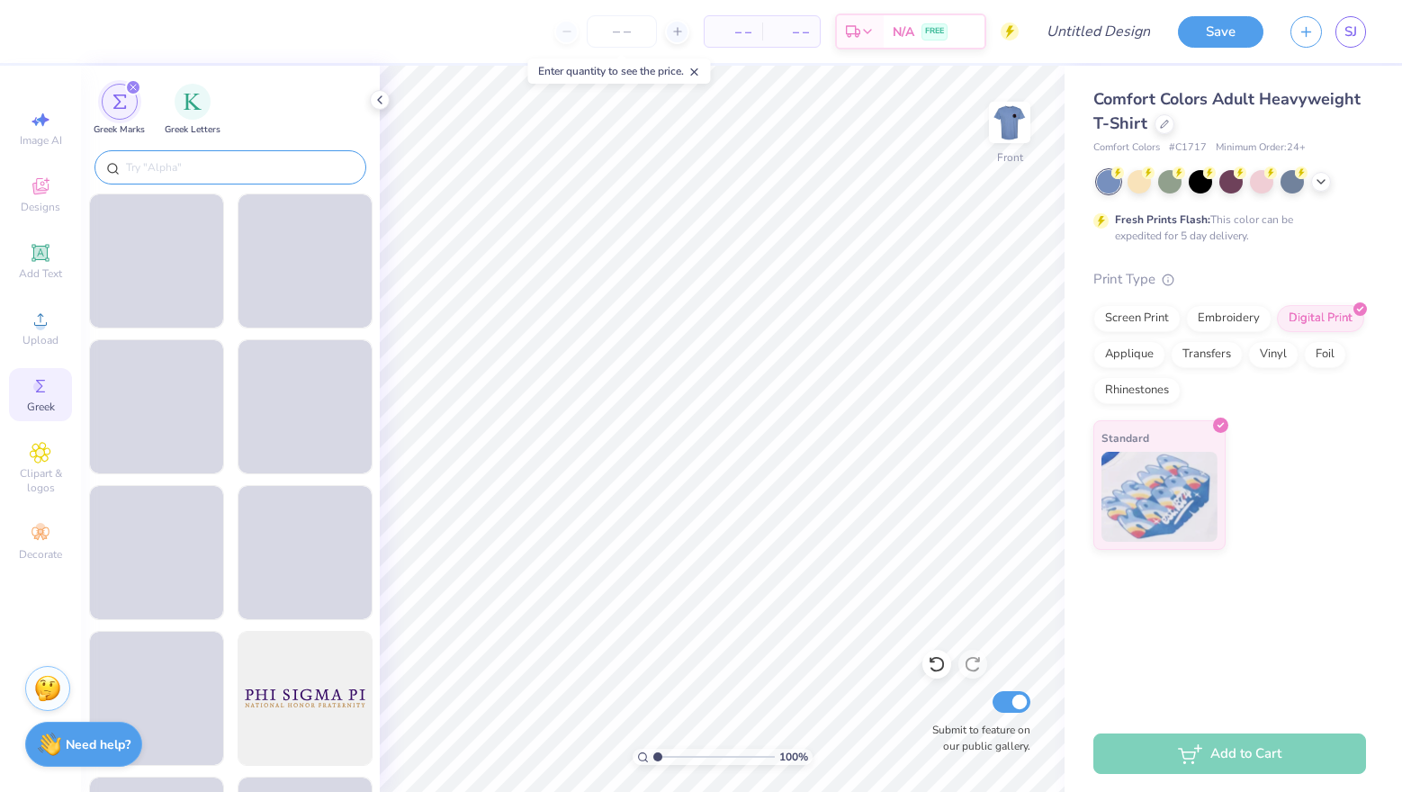
click at [171, 160] on input "text" at bounding box center [239, 167] width 230 height 18
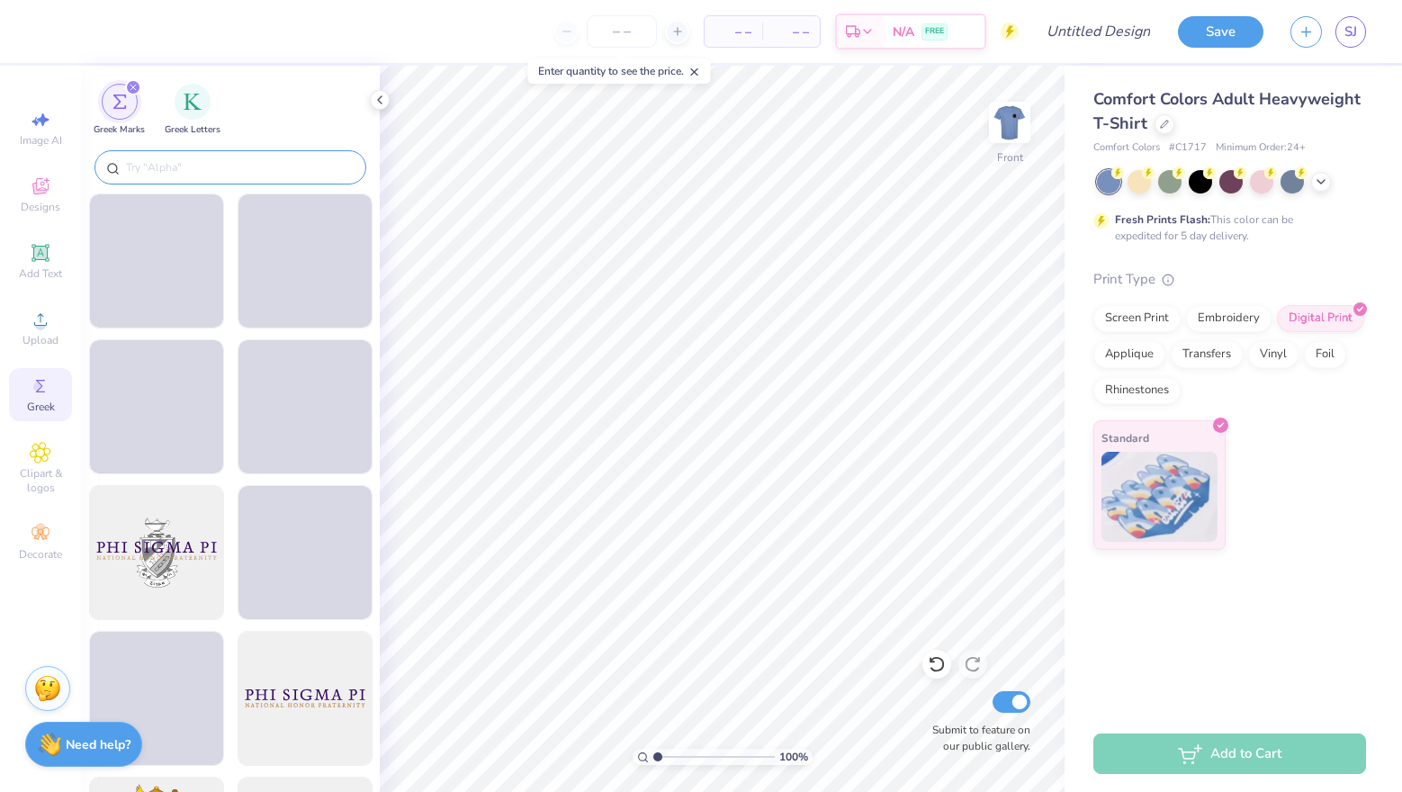
type input "o"
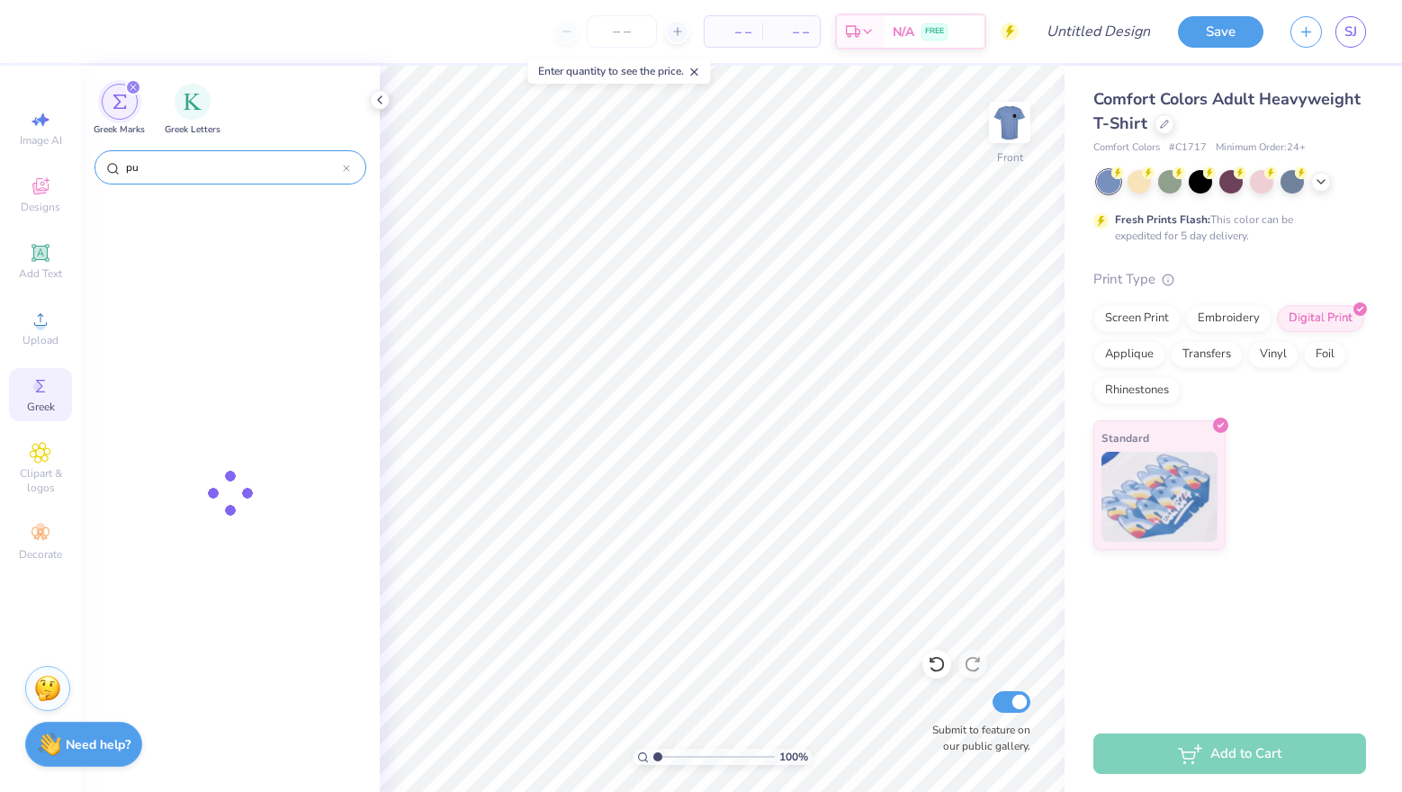
type input "p"
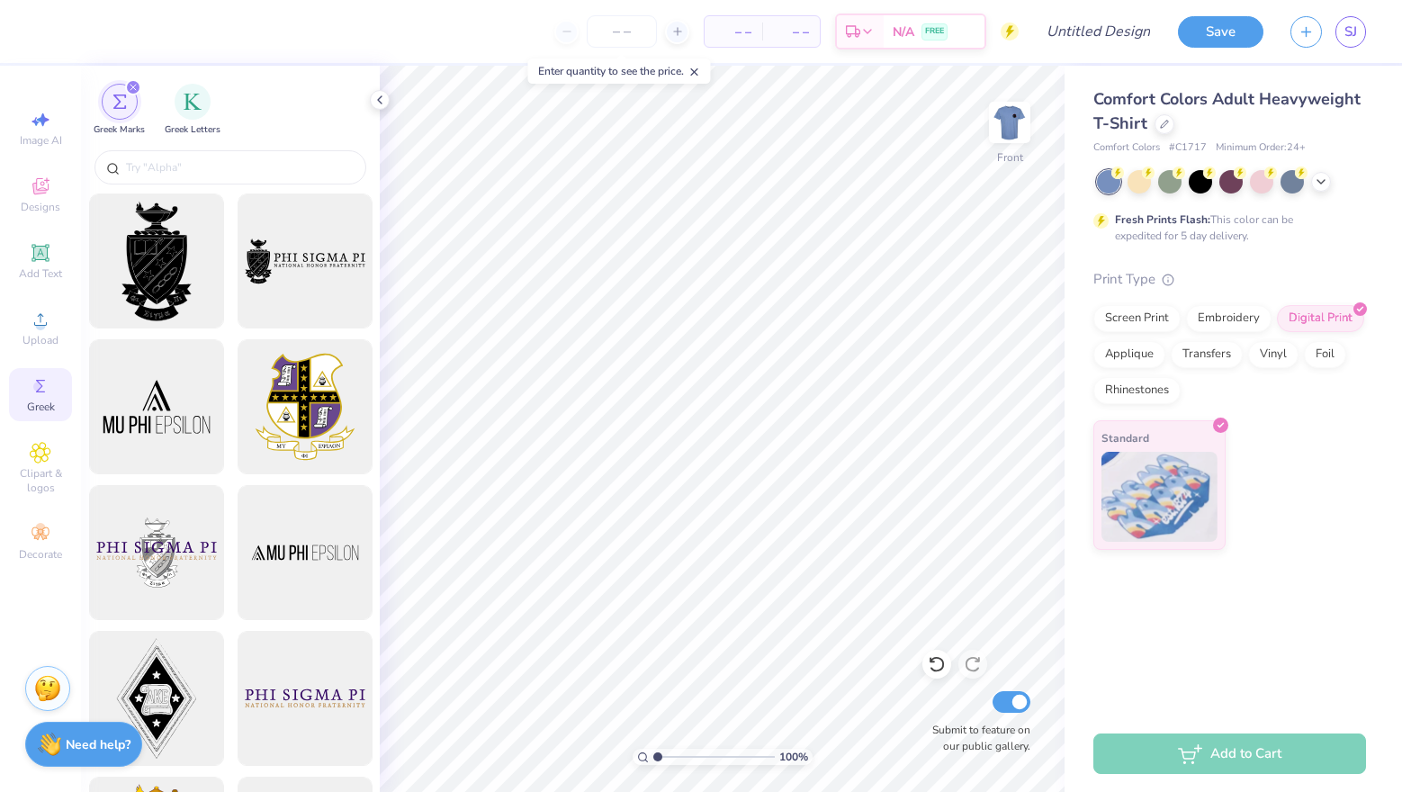
click at [130, 85] on icon "filter for Greek Marks" at bounding box center [133, 87] width 7 height 7
click at [50, 538] on icon at bounding box center [41, 534] width 22 height 22
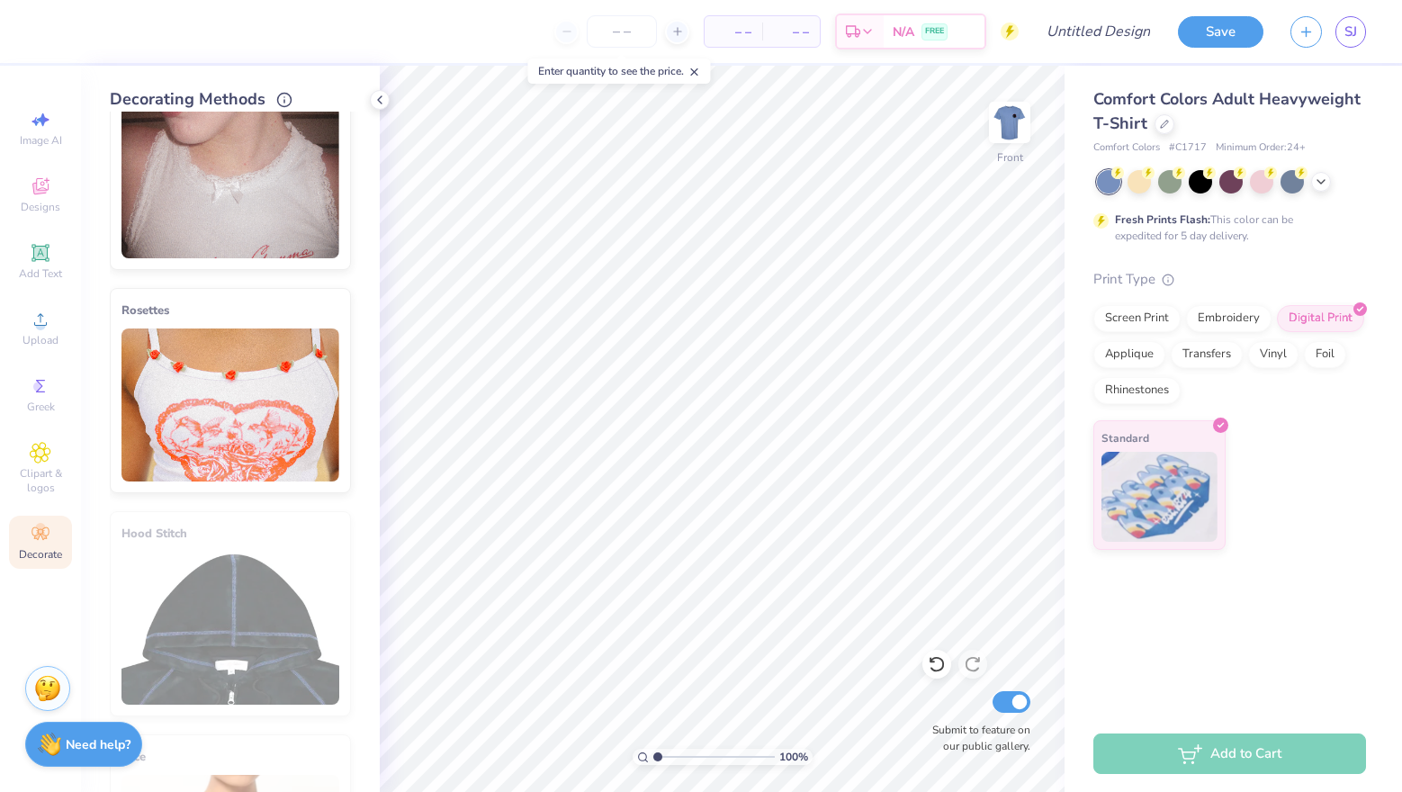
scroll to position [733, 0]
click at [271, 185] on img at bounding box center [231, 180] width 218 height 153
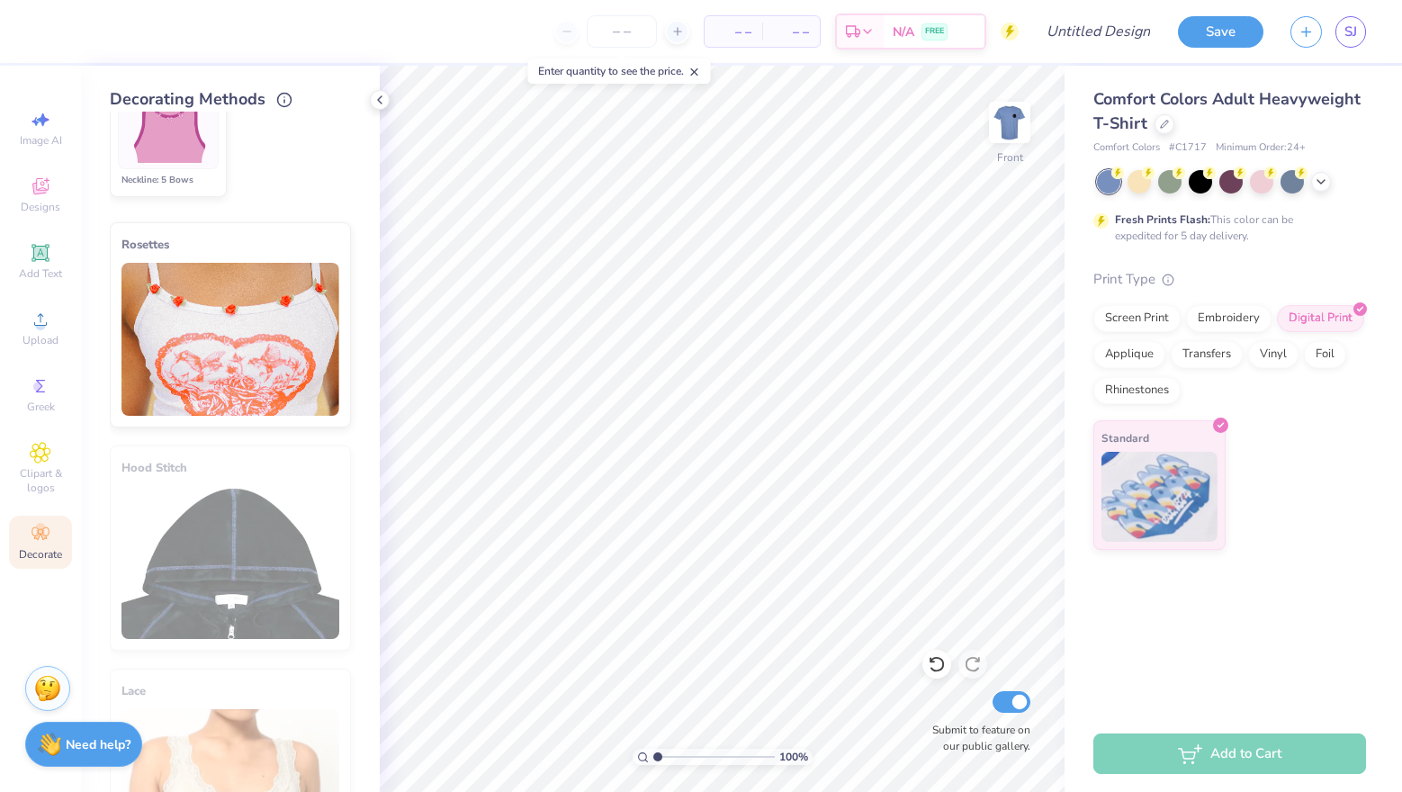
scroll to position [1285, 0]
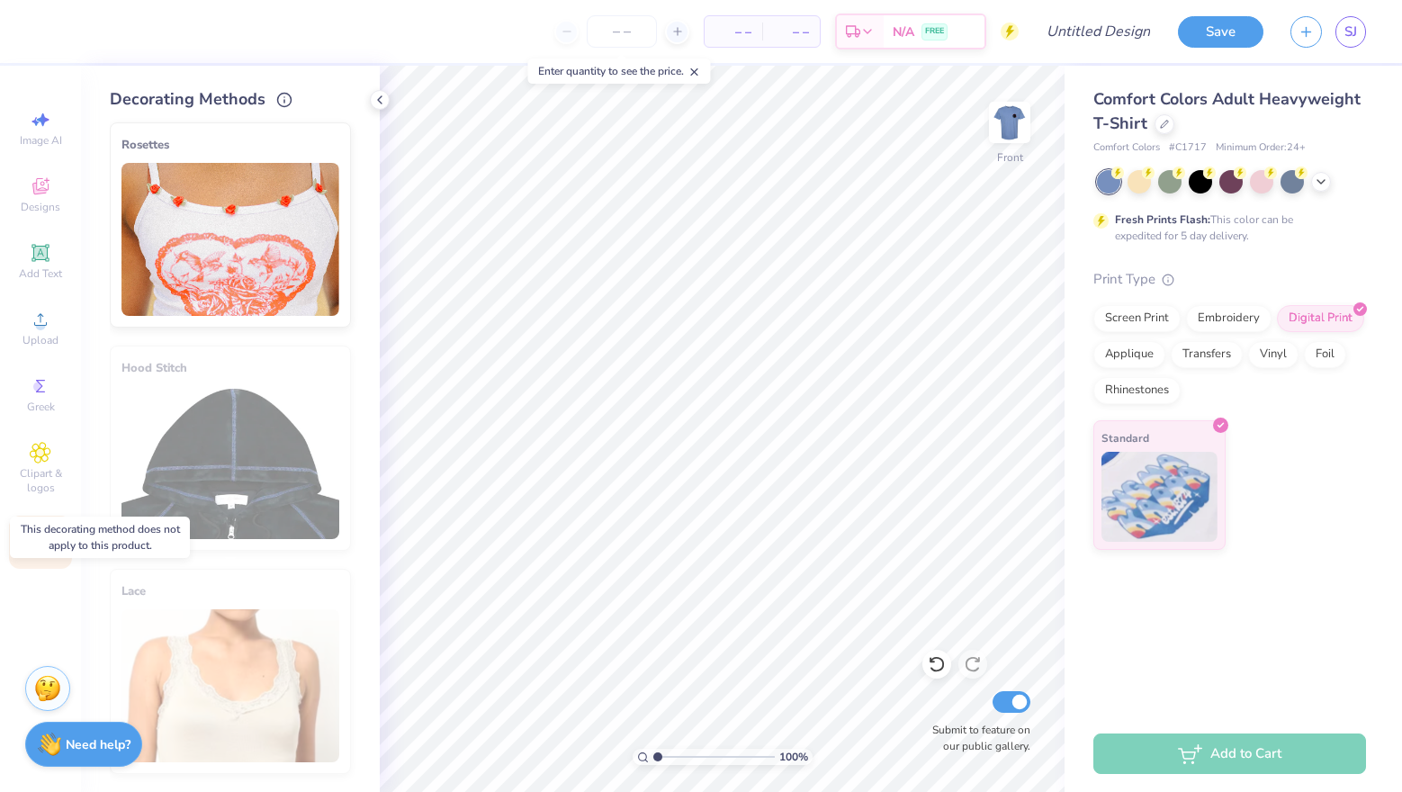
click at [220, 713] on div "Lace" at bounding box center [230, 671] width 241 height 205
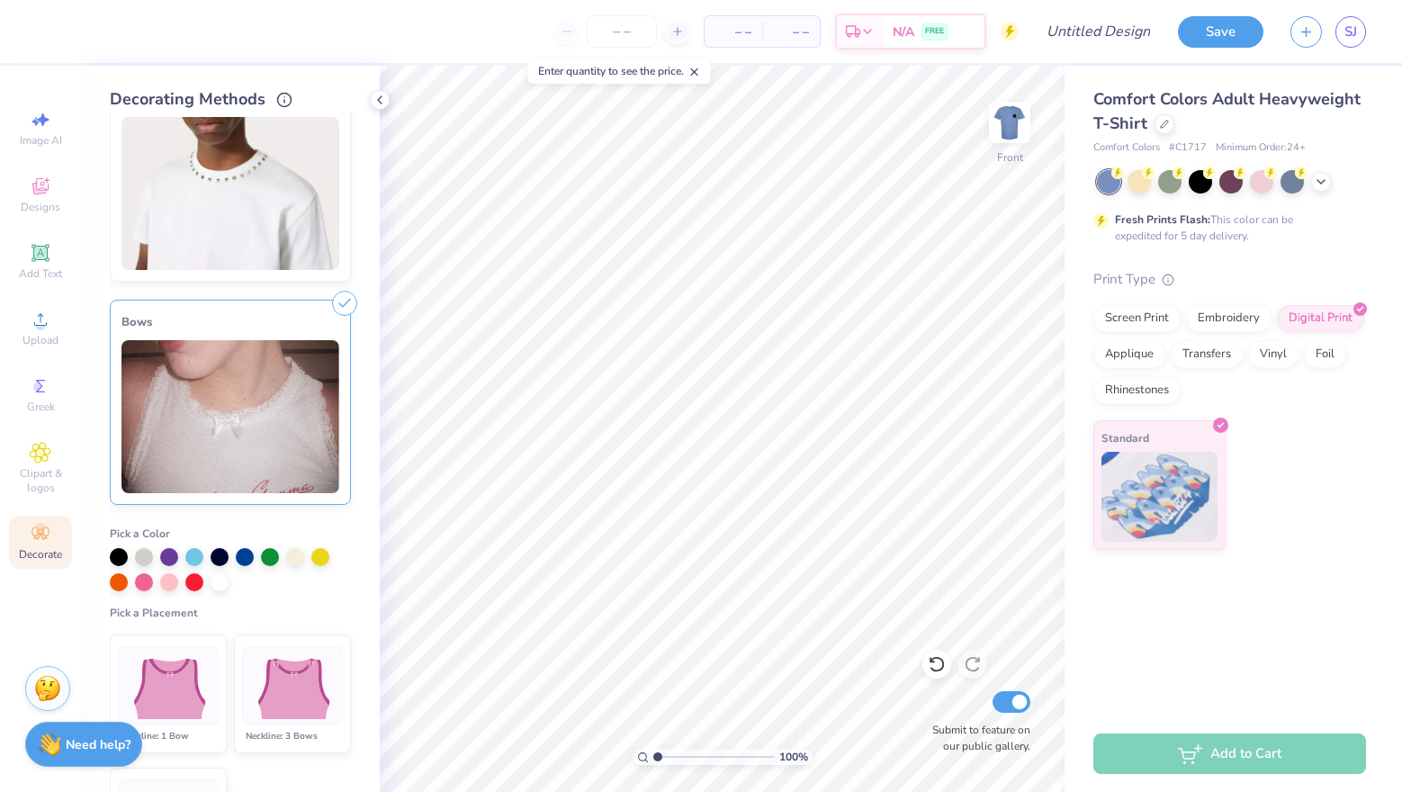
scroll to position [488, 0]
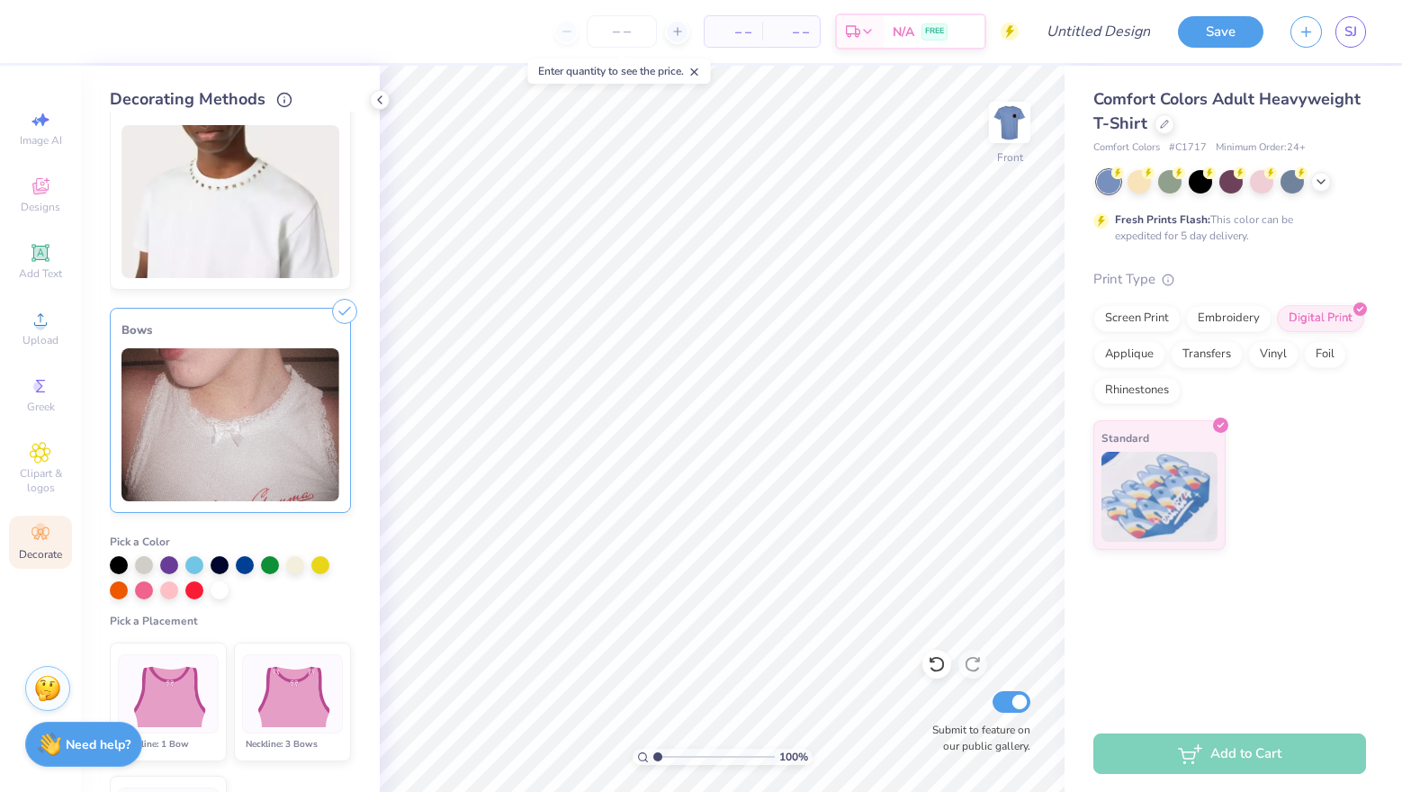
click at [351, 304] on icon at bounding box center [344, 311] width 25 height 25
click at [264, 363] on img at bounding box center [231, 424] width 218 height 153
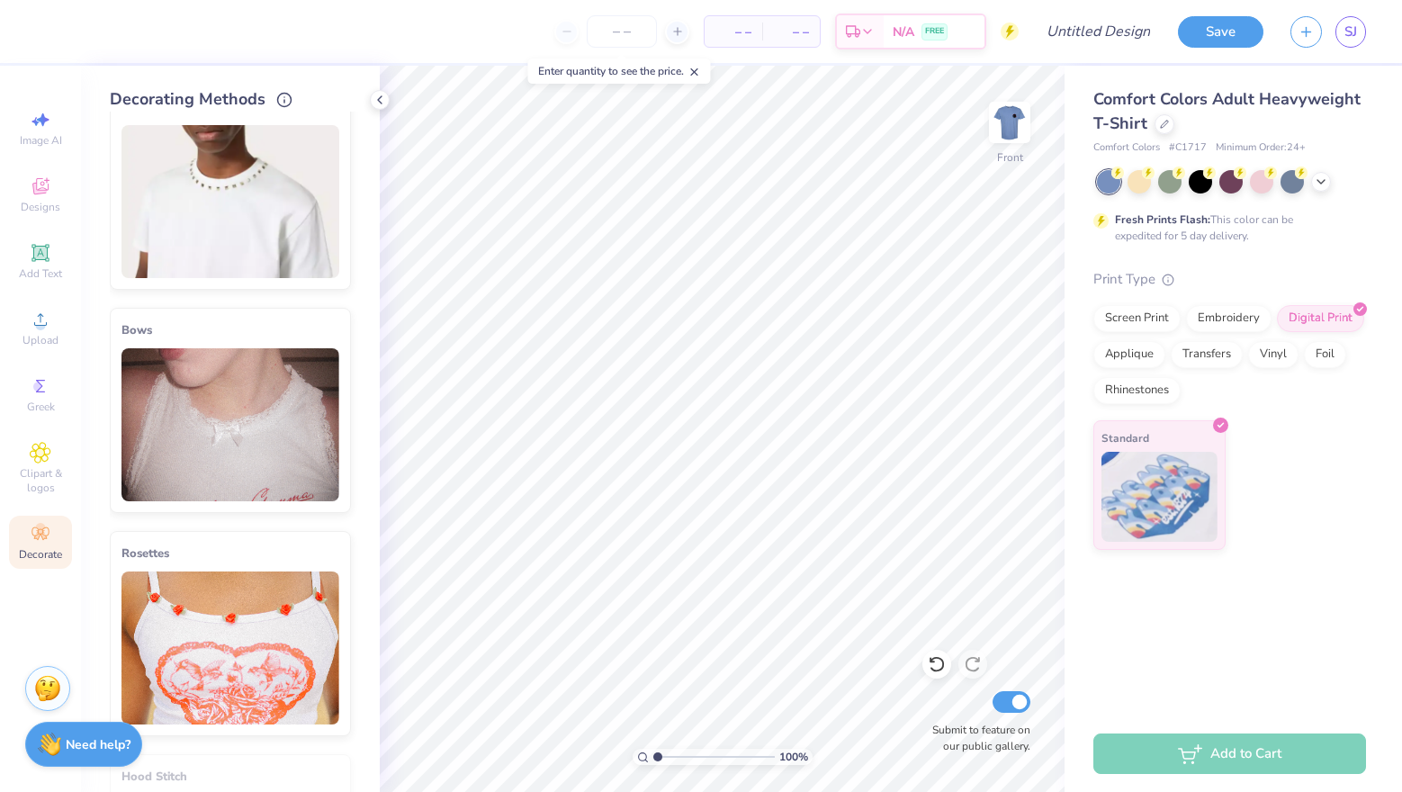
scroll to position [0, 0]
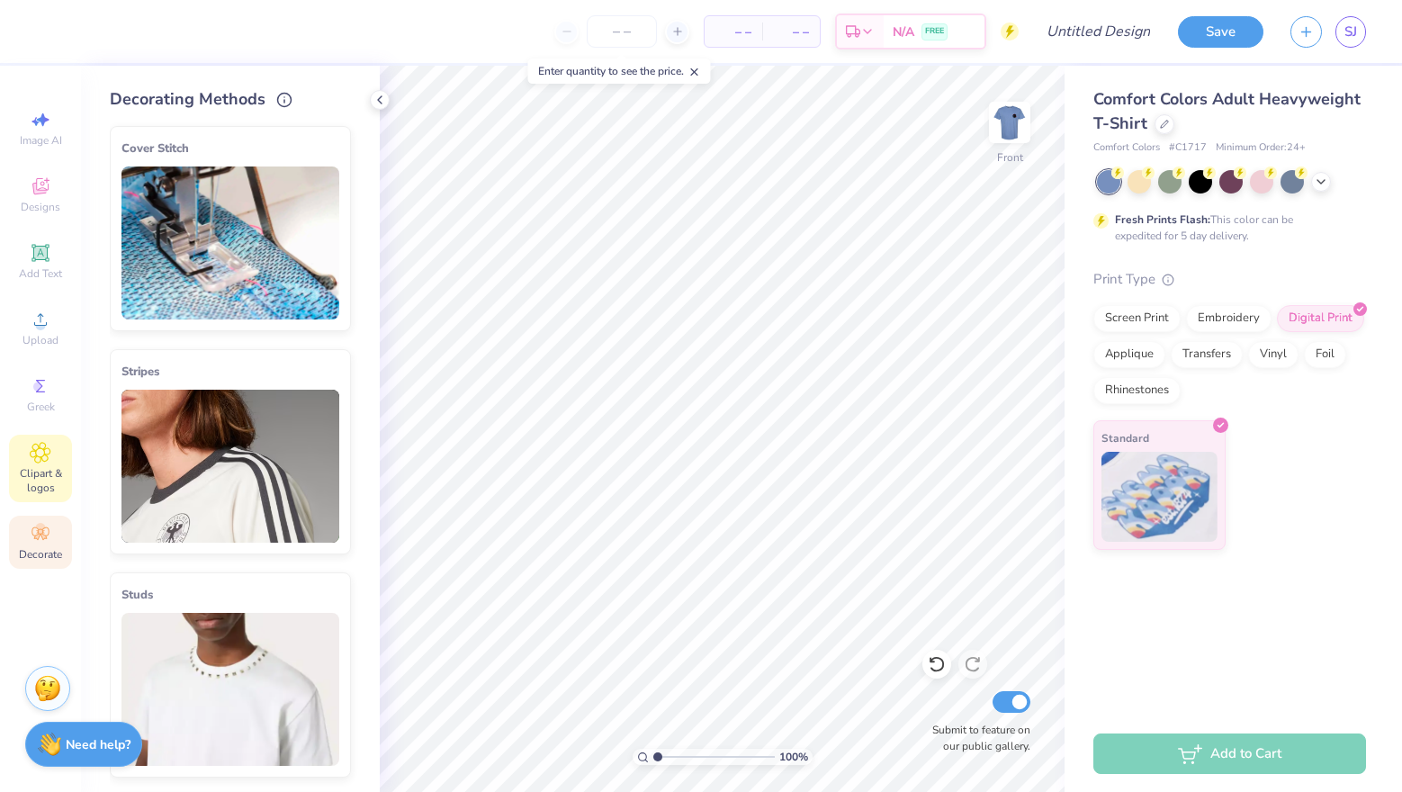
click at [45, 460] on icon at bounding box center [40, 453] width 21 height 22
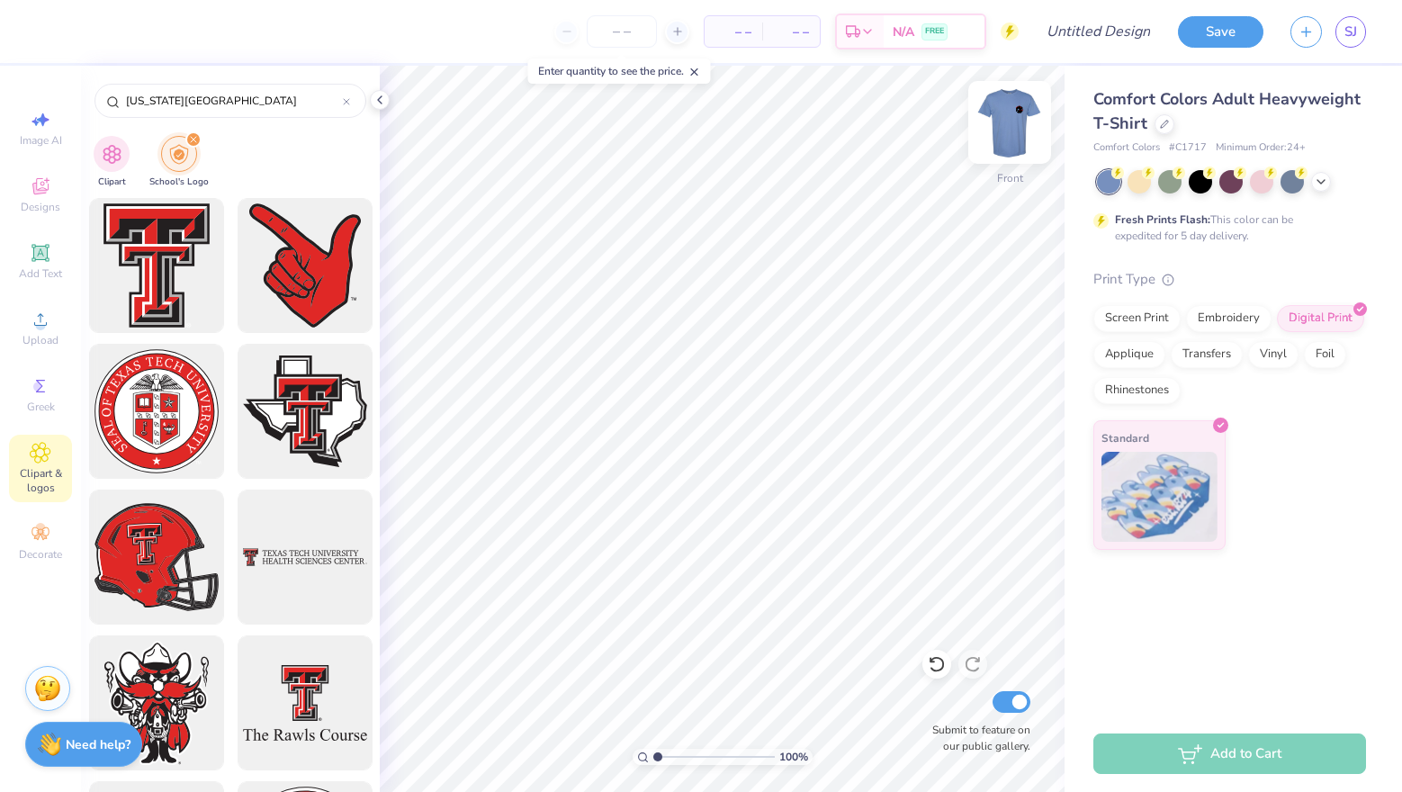
click at [1005, 117] on img at bounding box center [1010, 122] width 72 height 72
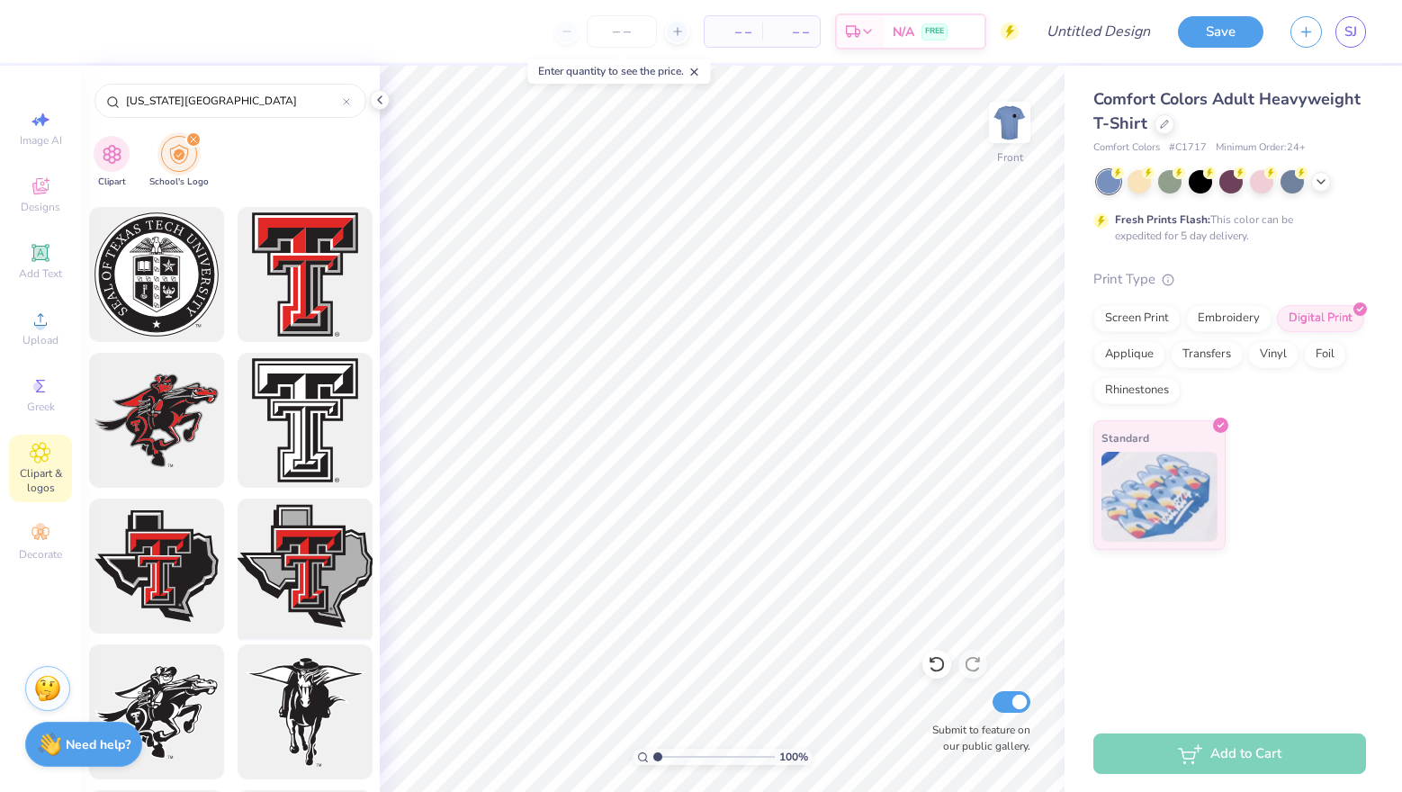
scroll to position [1513, 0]
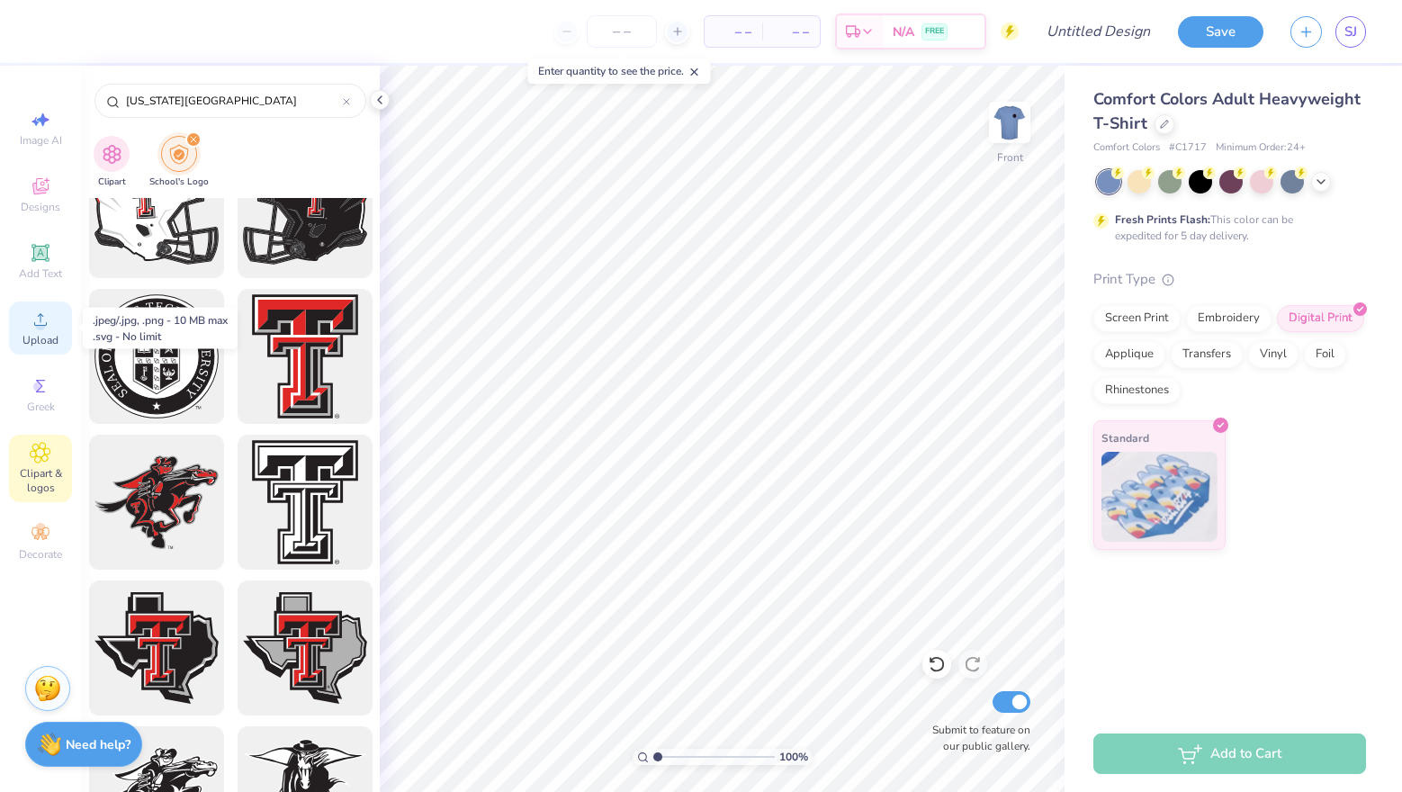
click at [40, 313] on icon at bounding box center [40, 319] width 13 height 13
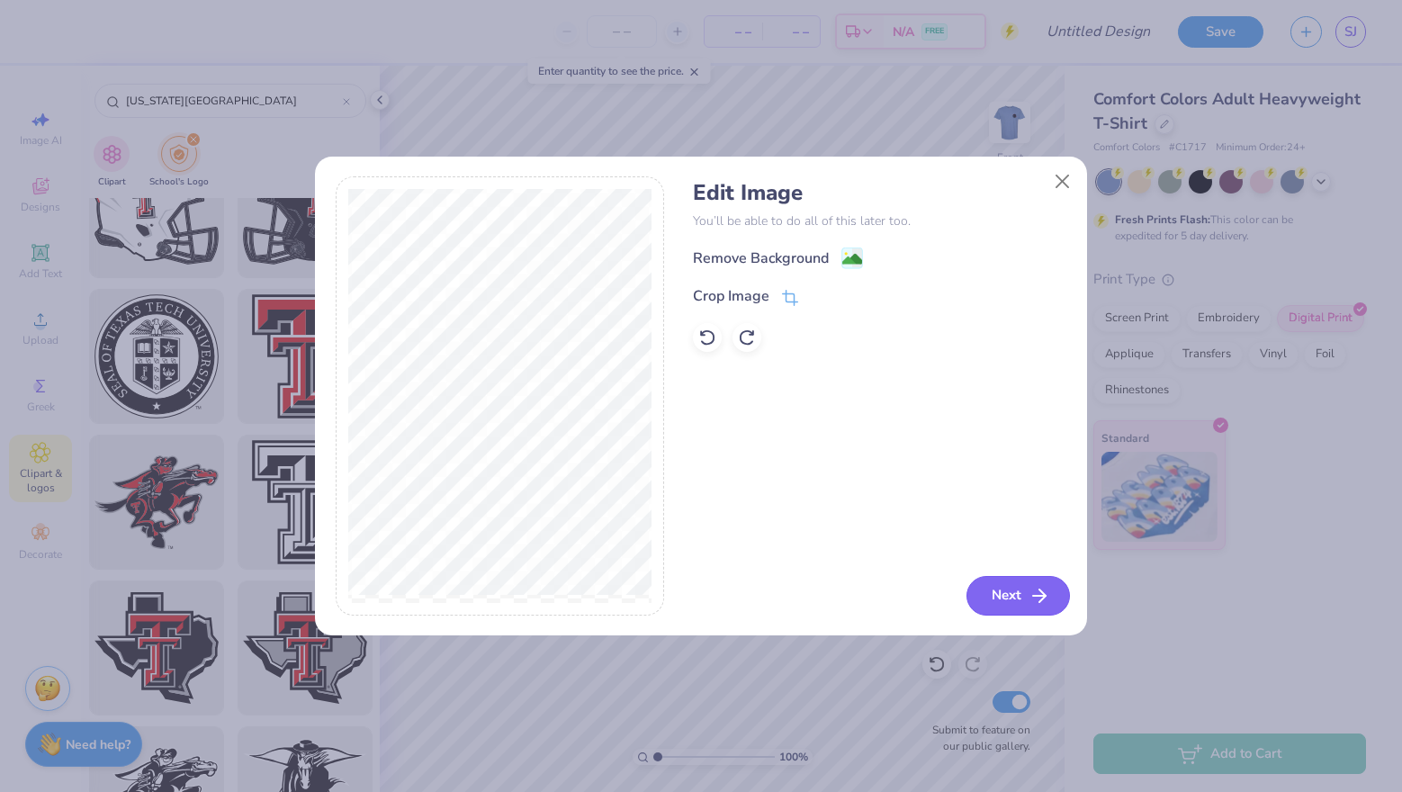
click at [1009, 599] on button "Next" at bounding box center [1019, 596] width 104 height 40
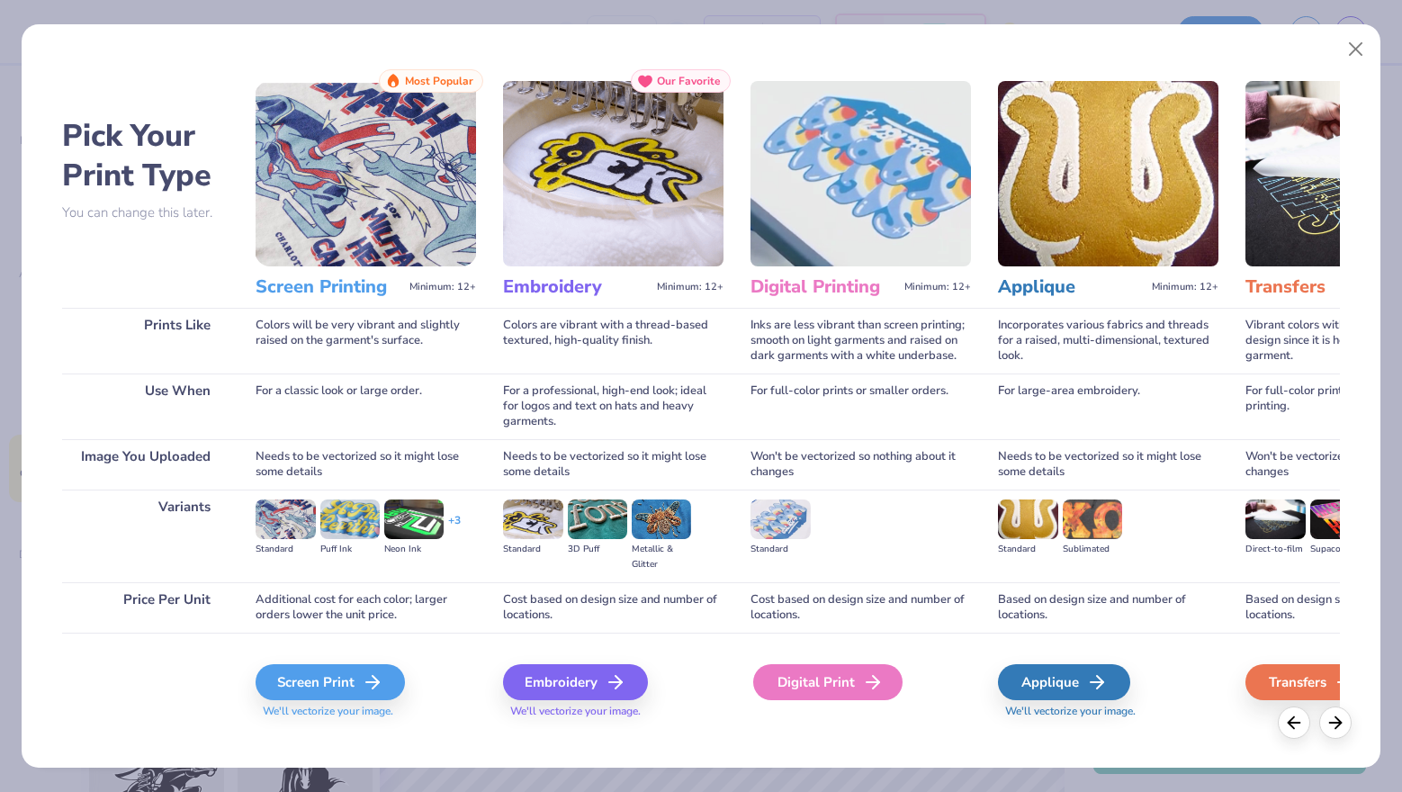
click at [830, 685] on div "Digital Print" at bounding box center [827, 682] width 149 height 36
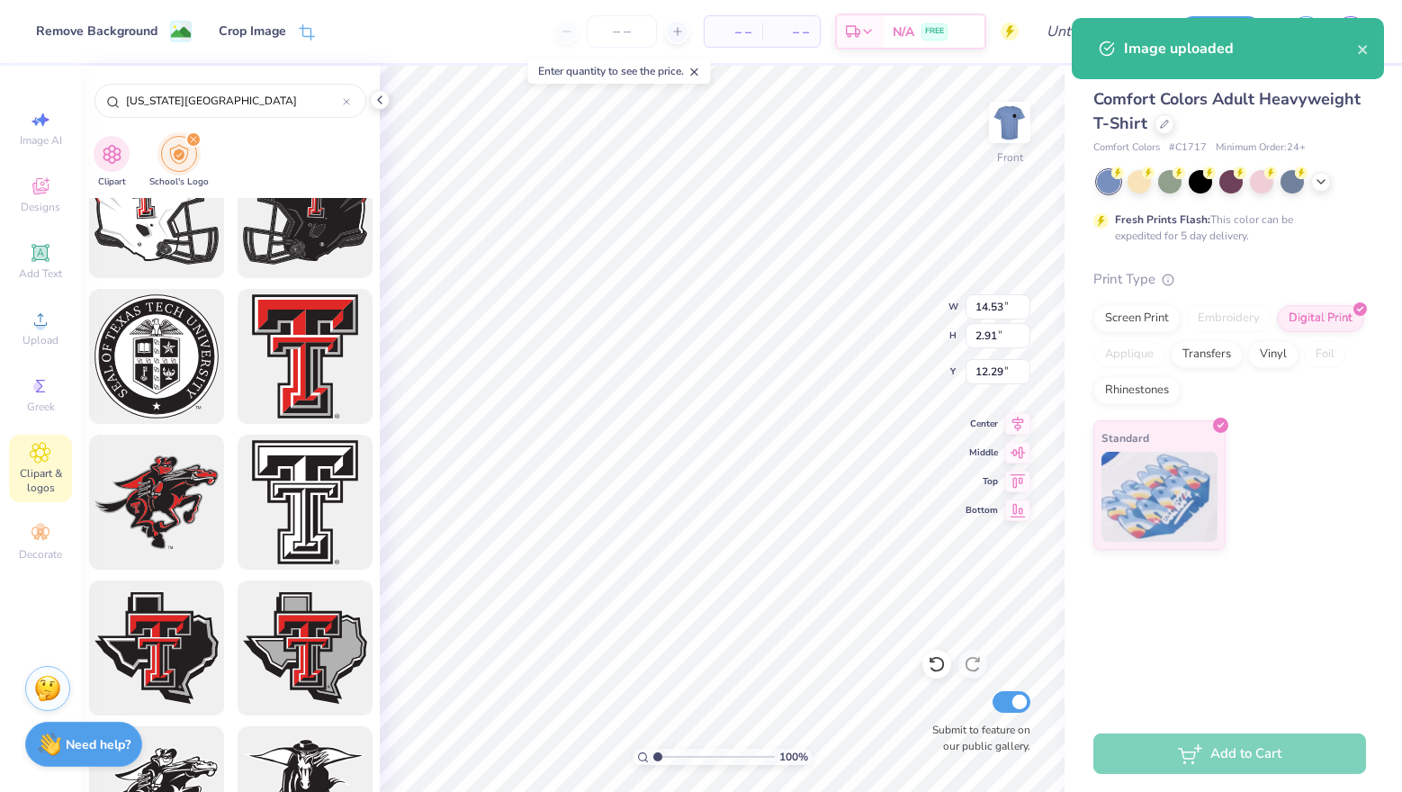
type input "7.99"
type input "1.60"
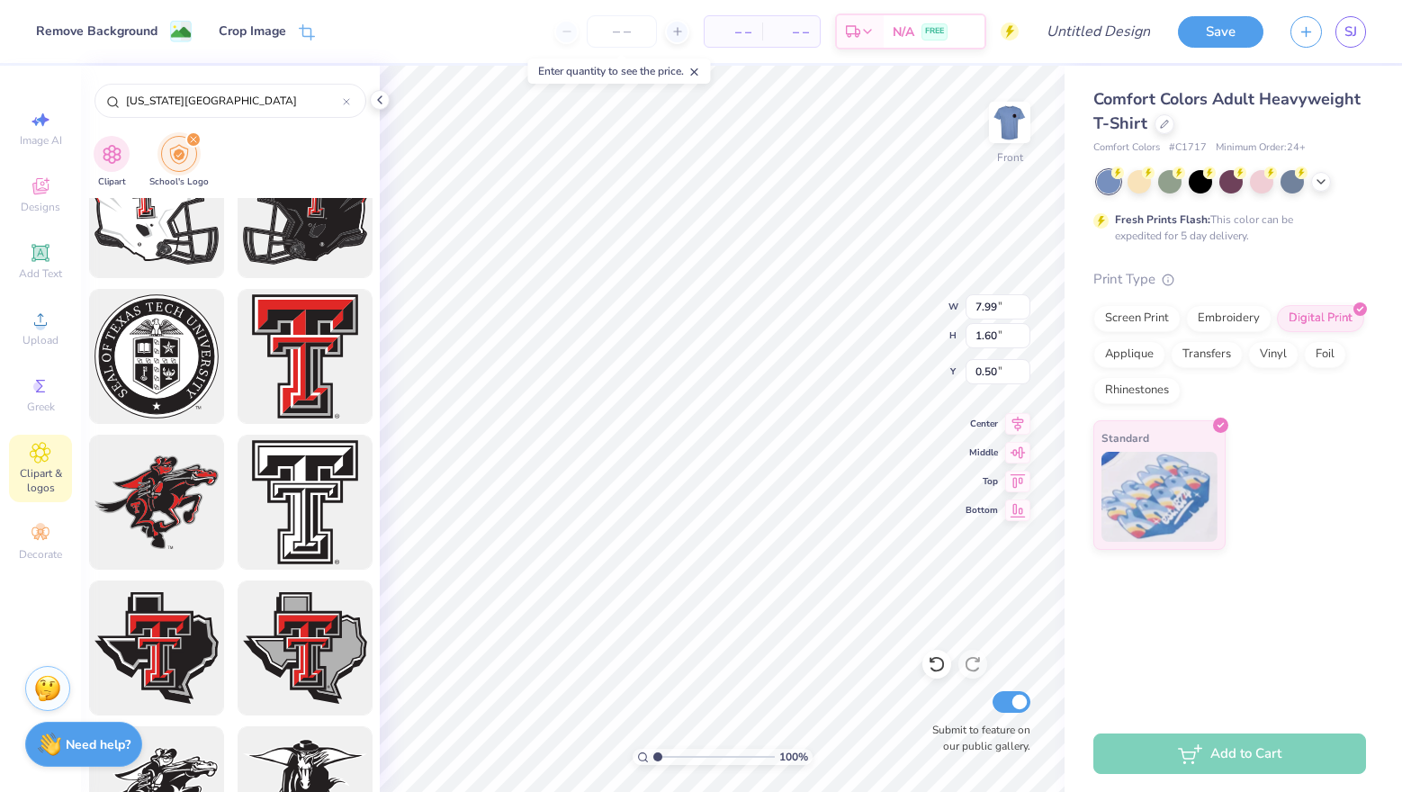
type input "1.40"
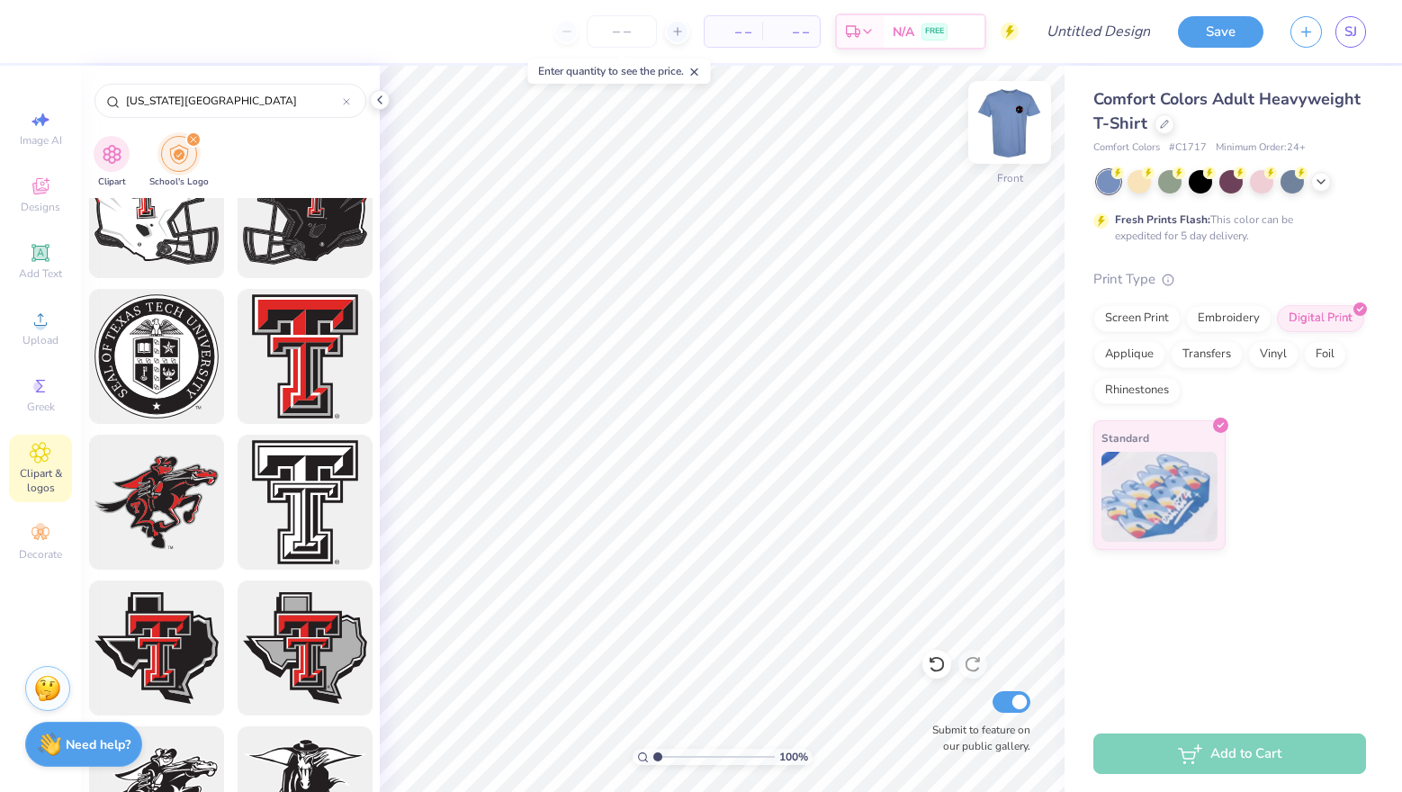
click at [992, 110] on img at bounding box center [1010, 122] width 72 height 72
